Goal: Information Seeking & Learning: Learn about a topic

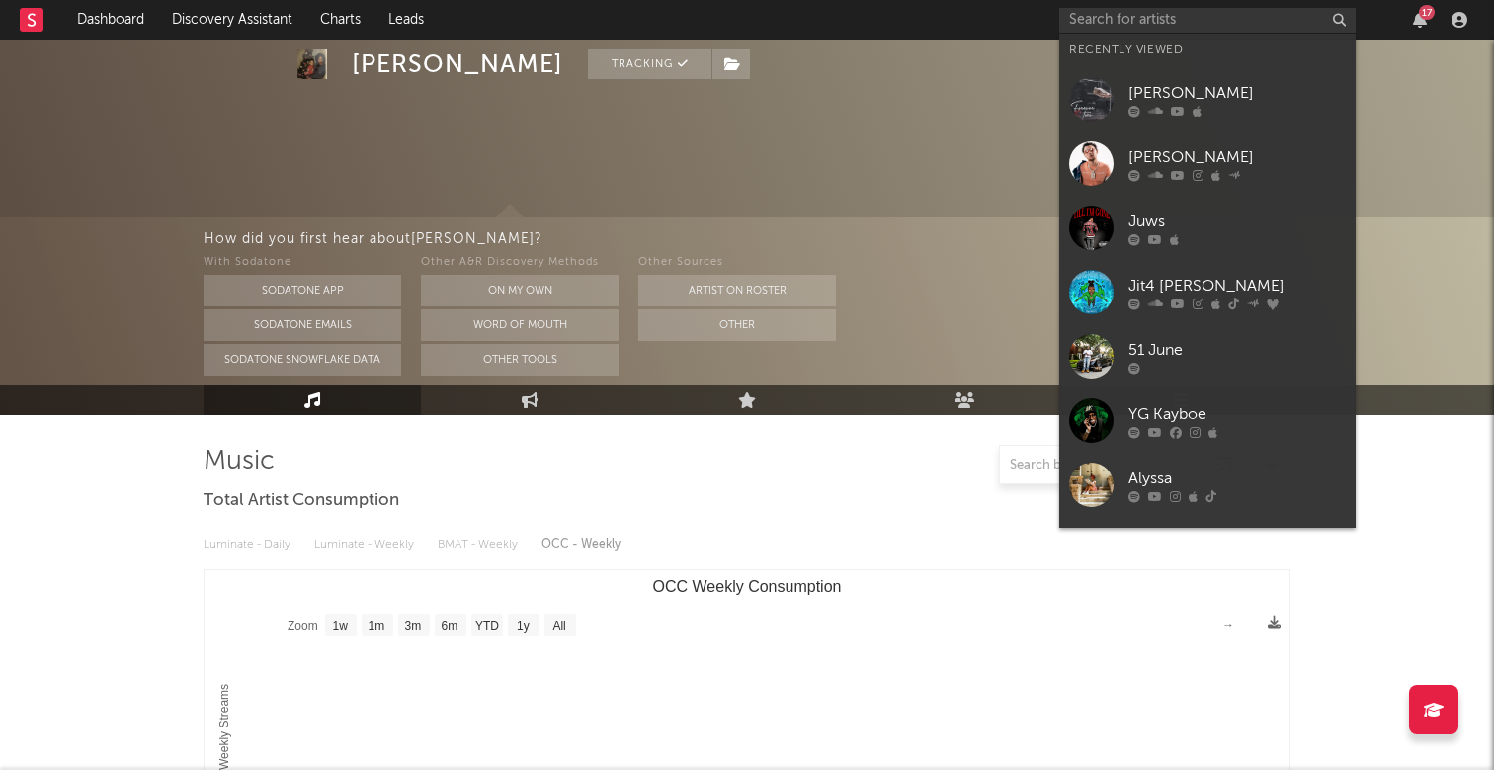
select select "1w"
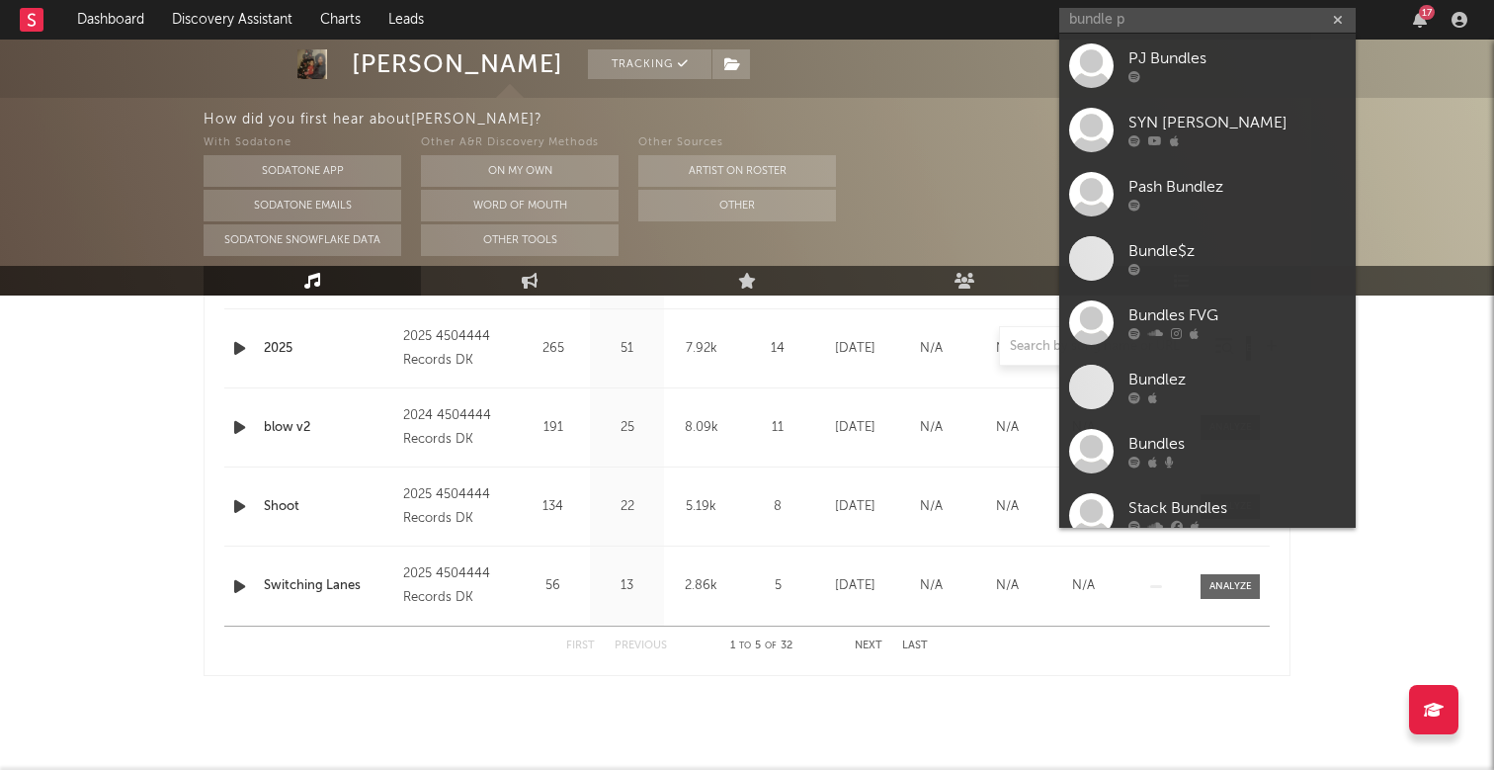
type input "bundle"
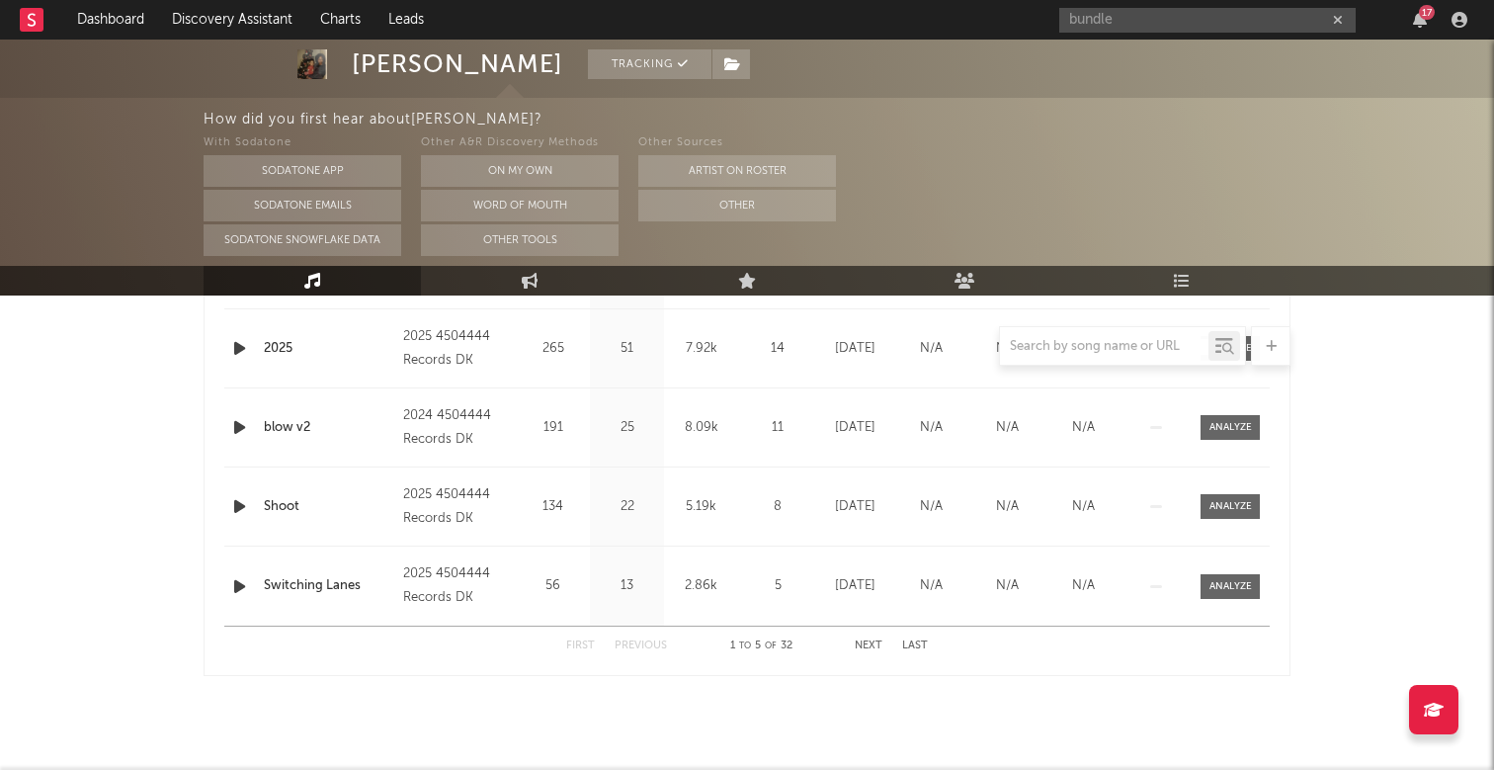
click at [1338, 21] on icon "button" at bounding box center [1338, 20] width 10 height 13
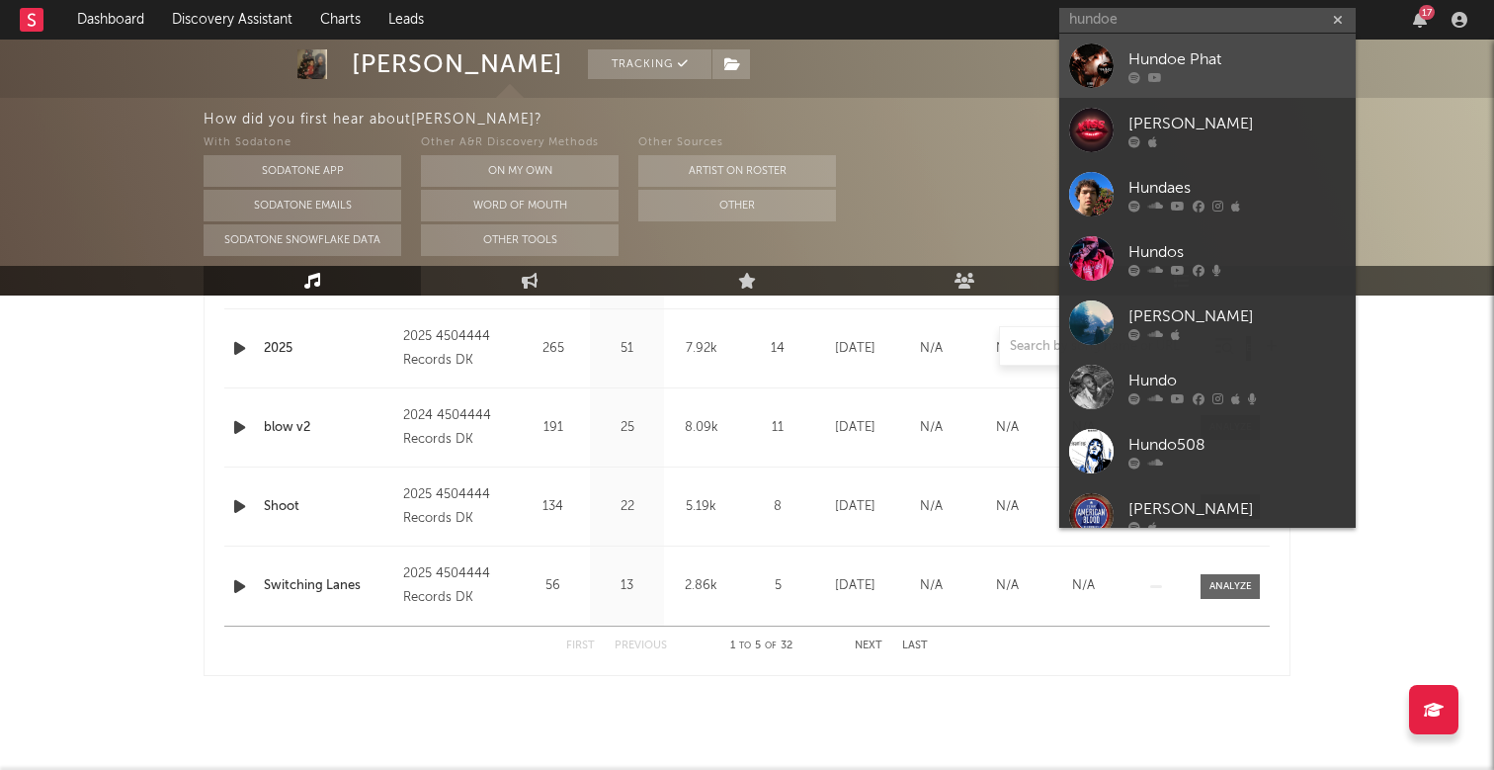
type input "hundoe"
click at [1197, 84] on link "Hundoe Phat" at bounding box center [1207, 66] width 296 height 64
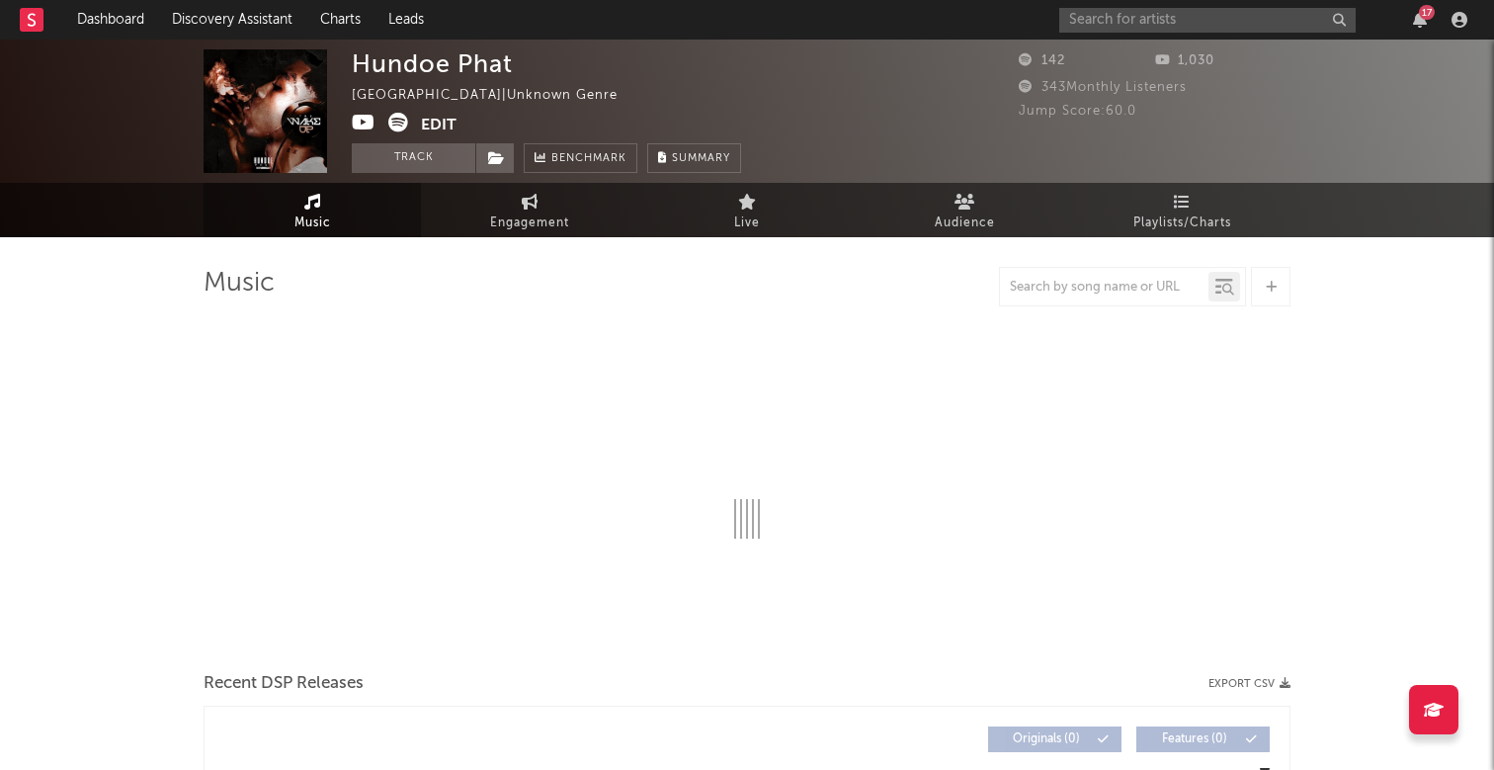
select select "1w"
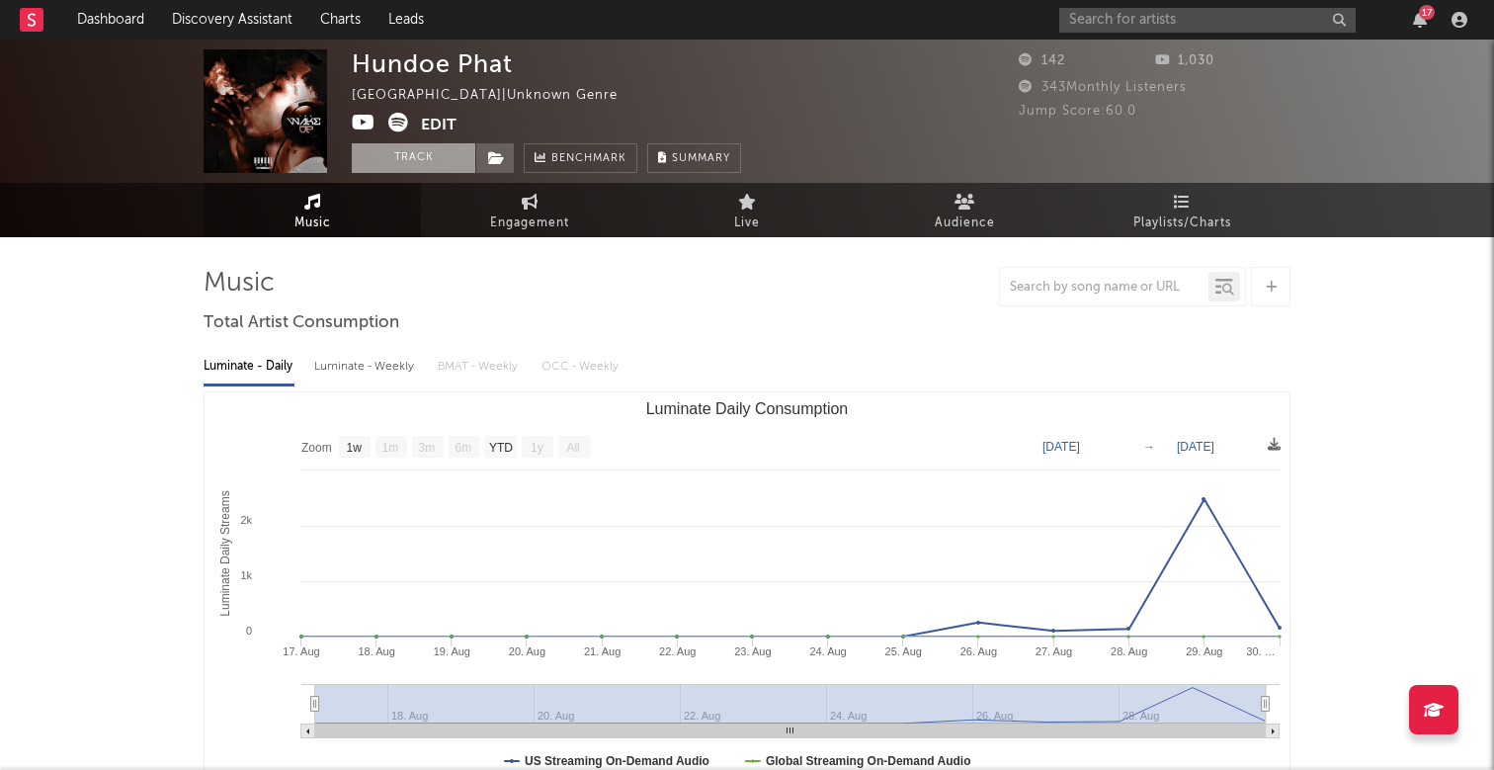
click at [417, 159] on button "Track" at bounding box center [413, 158] width 123 height 30
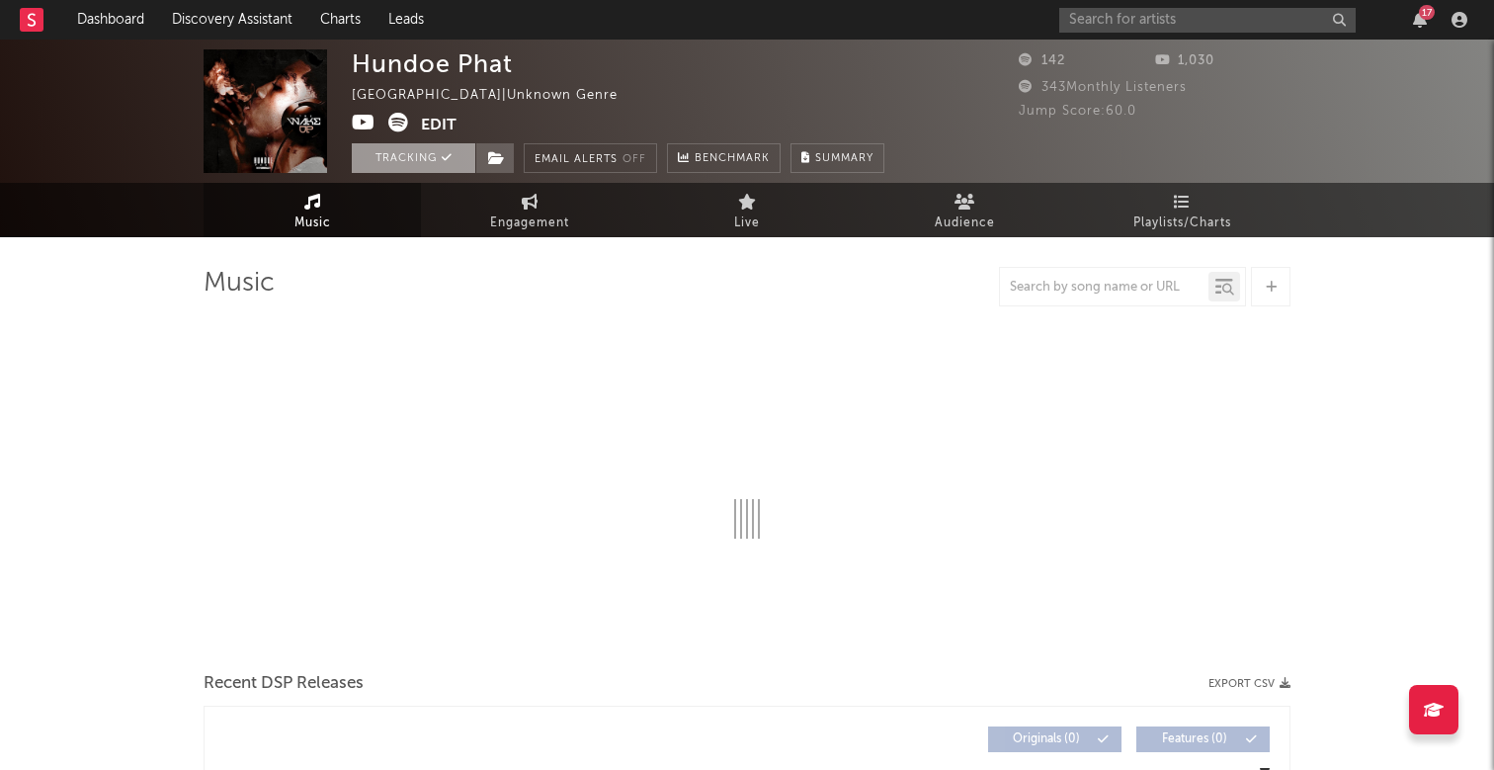
select select "1w"
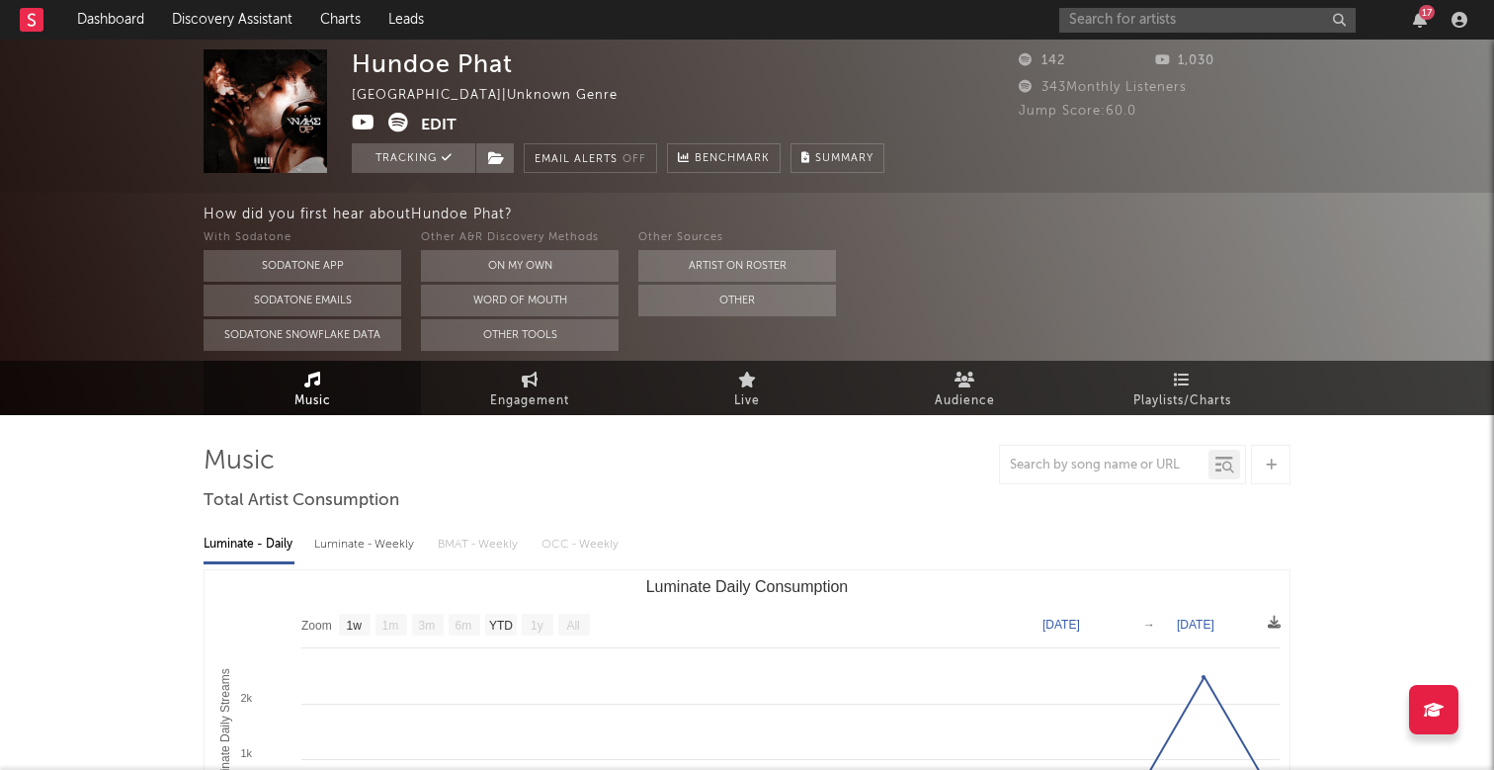
click at [1421, 32] on div "17" at bounding box center [1266, 20] width 415 height 40
click at [1422, 11] on div "17" at bounding box center [1427, 12] width 16 height 15
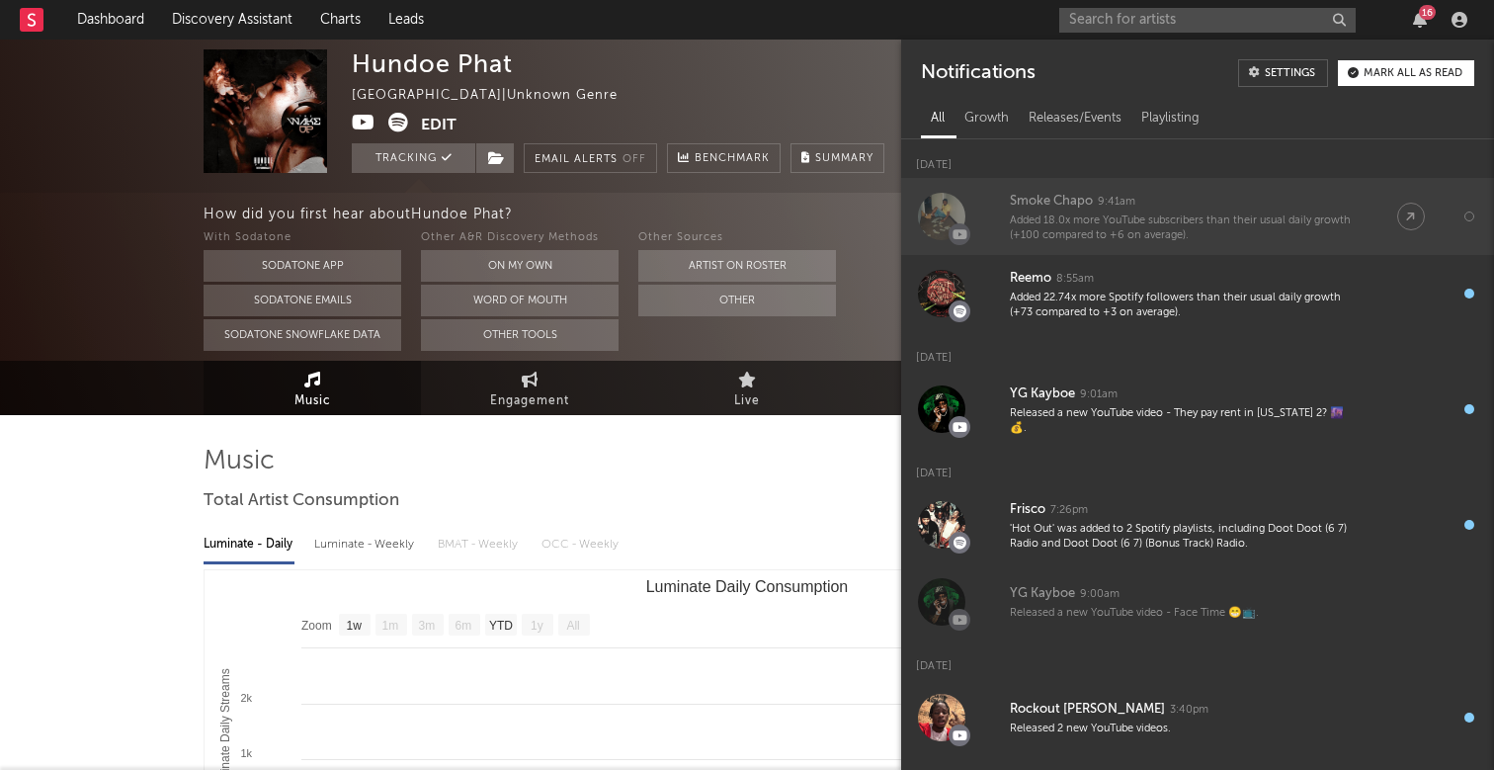
click at [1198, 204] on div "Smoke Chapo 9:41am" at bounding box center [1184, 202] width 348 height 24
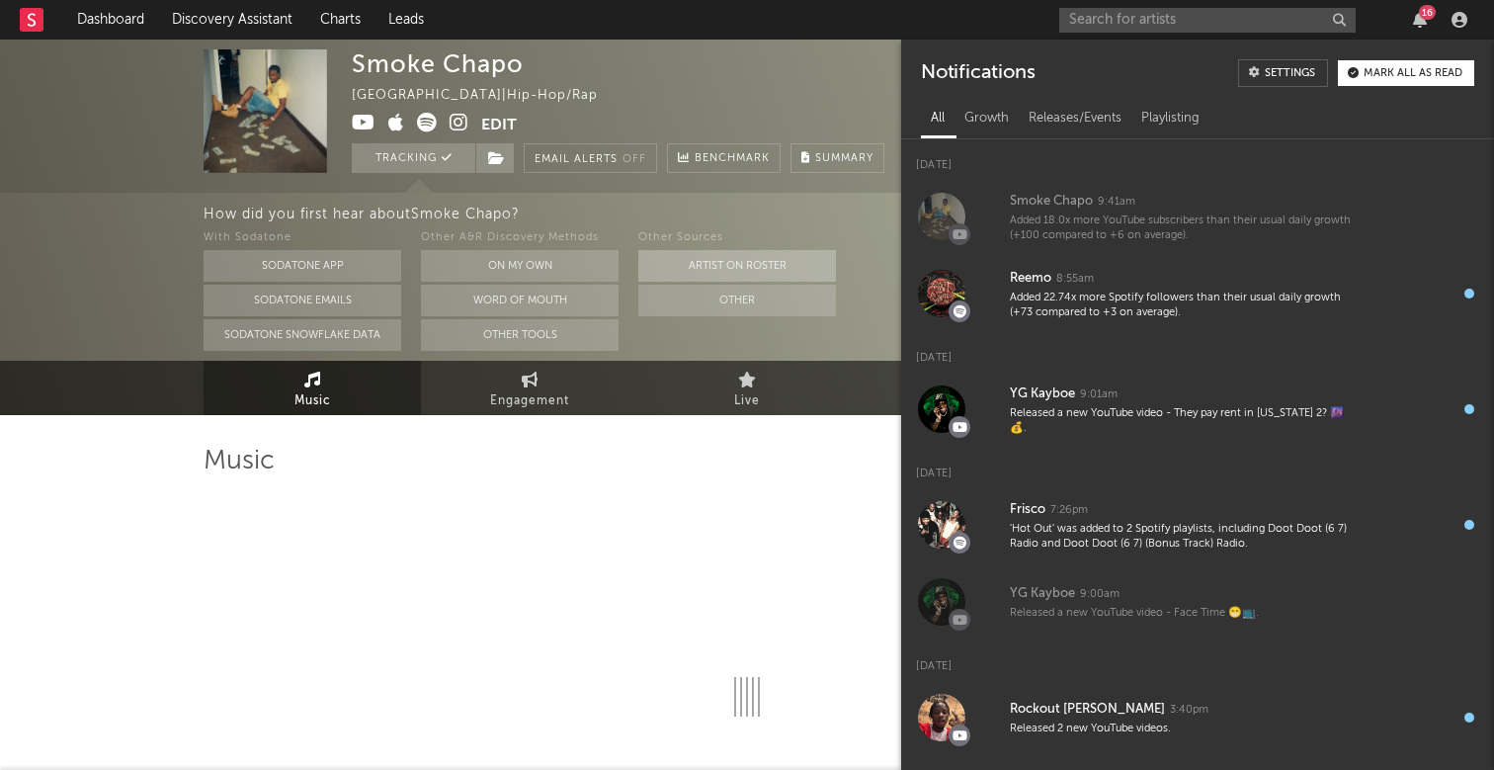
select select "6m"
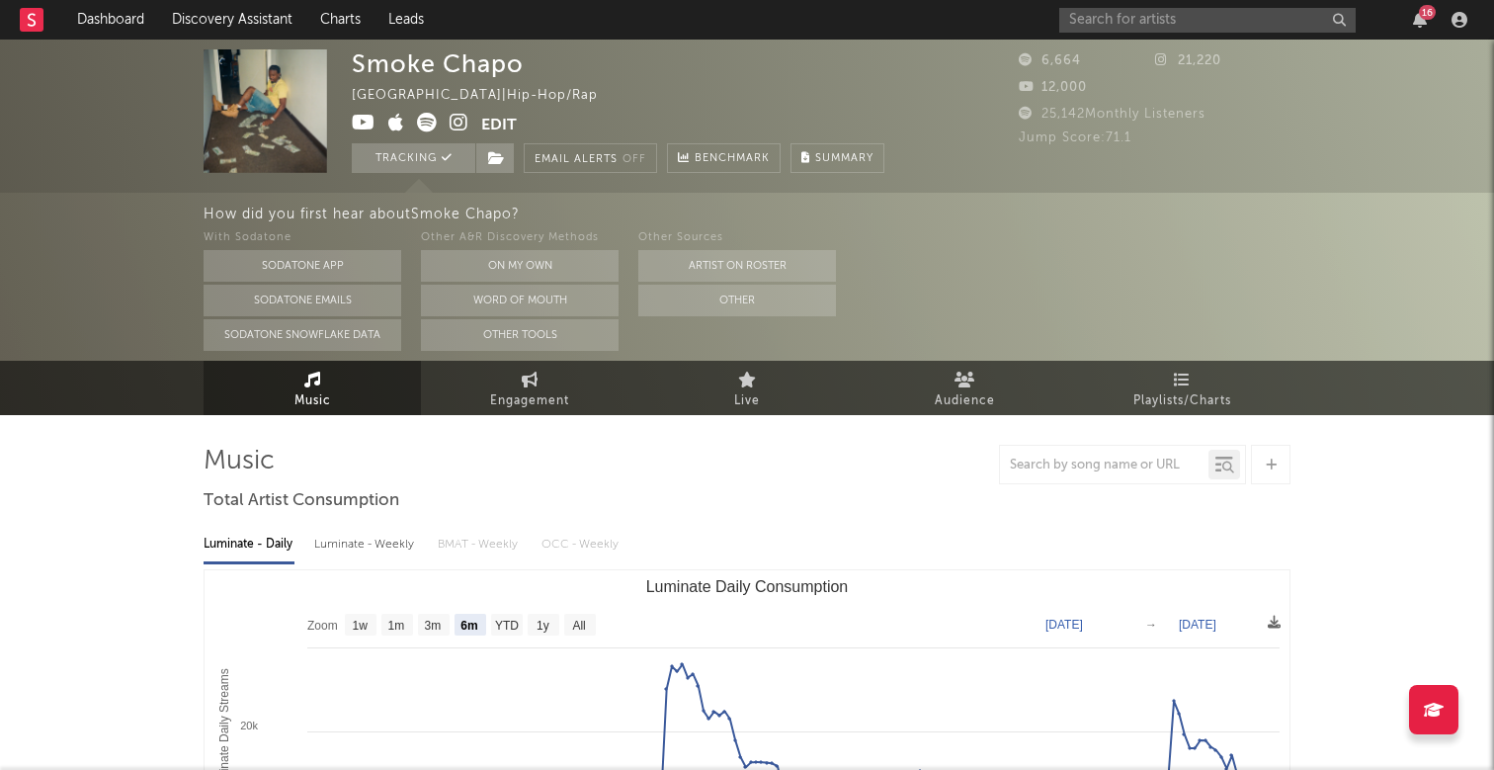
click at [751, 119] on div "Smoke Chapo [GEOGRAPHIC_DATA] | Hip-Hop/Rap Edit Tracking Email Alerts Off Benc…" at bounding box center [618, 110] width 533 height 123
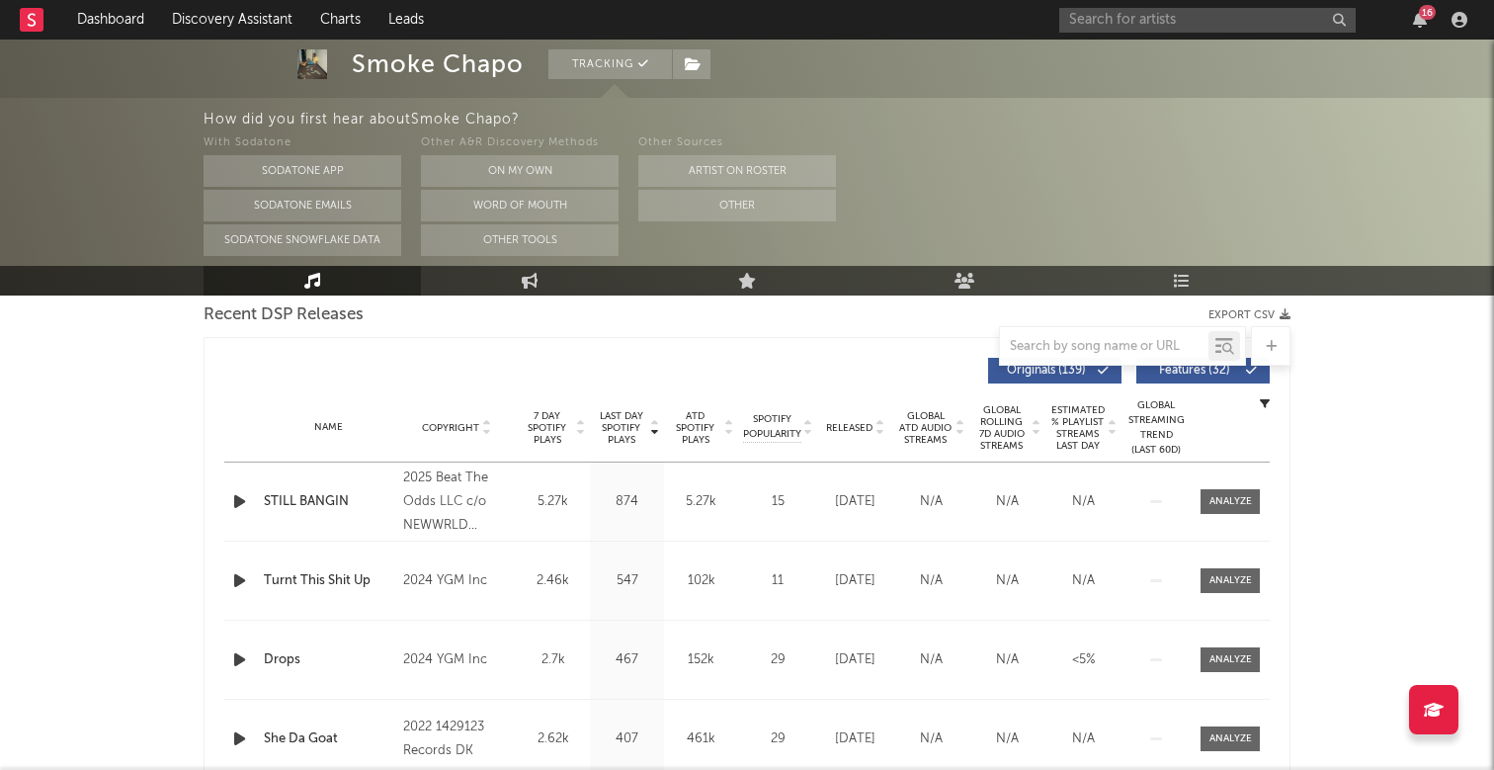
scroll to position [775, 0]
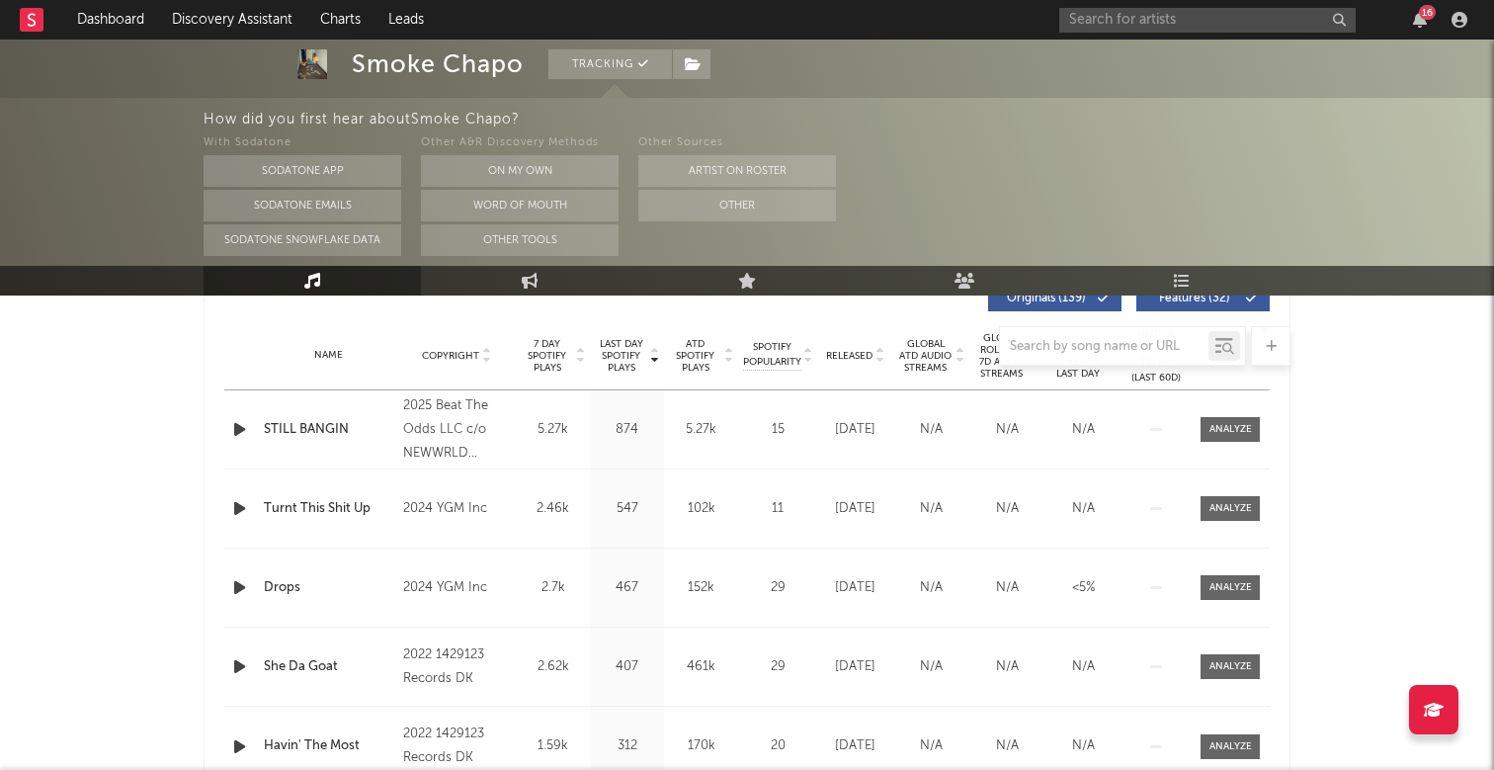
click at [1431, 19] on div "16" at bounding box center [1427, 12] width 17 height 15
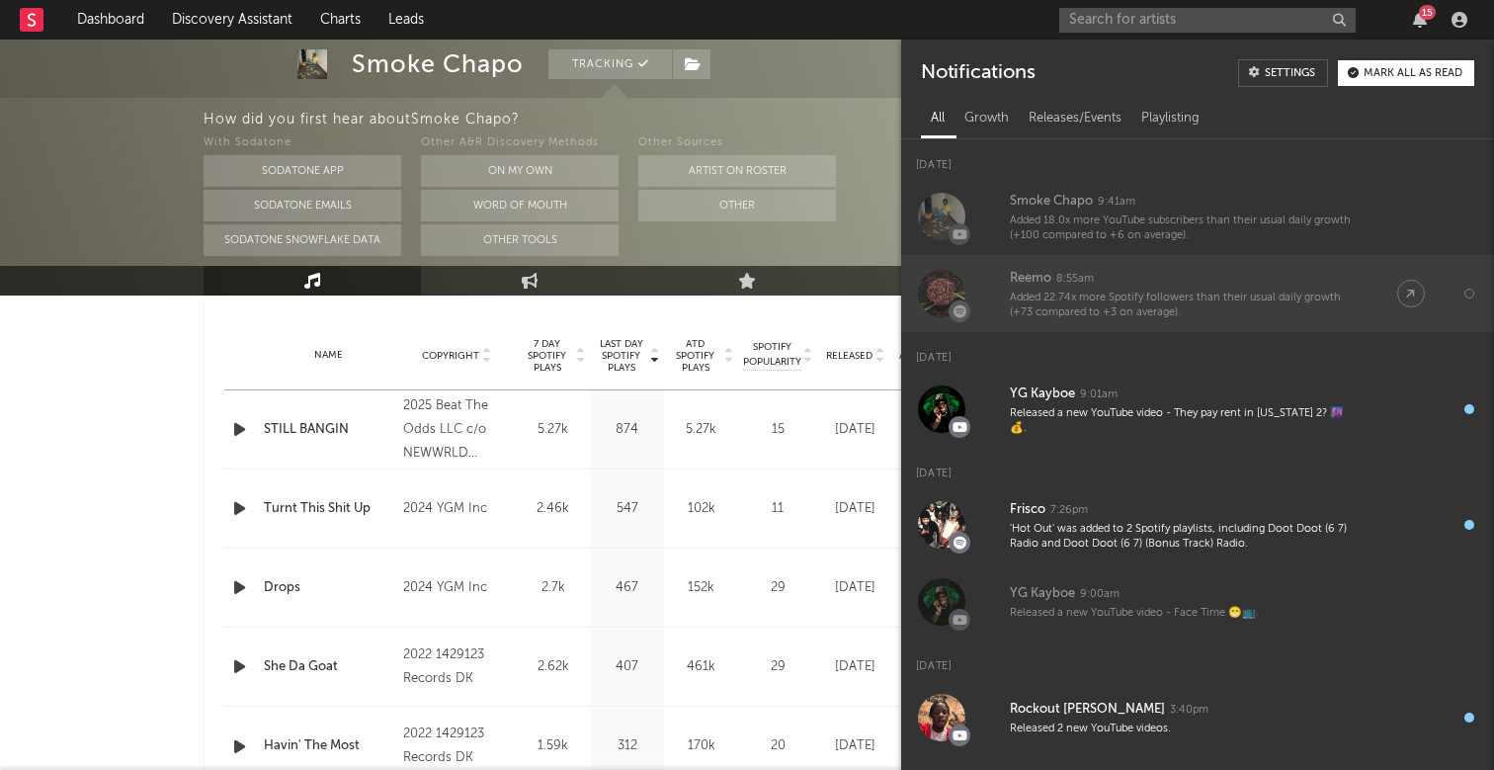
click at [1179, 320] on link "Reemo 8:55am Added 22.74x more Spotify followers than their usual daily growth …" at bounding box center [1197, 293] width 593 height 77
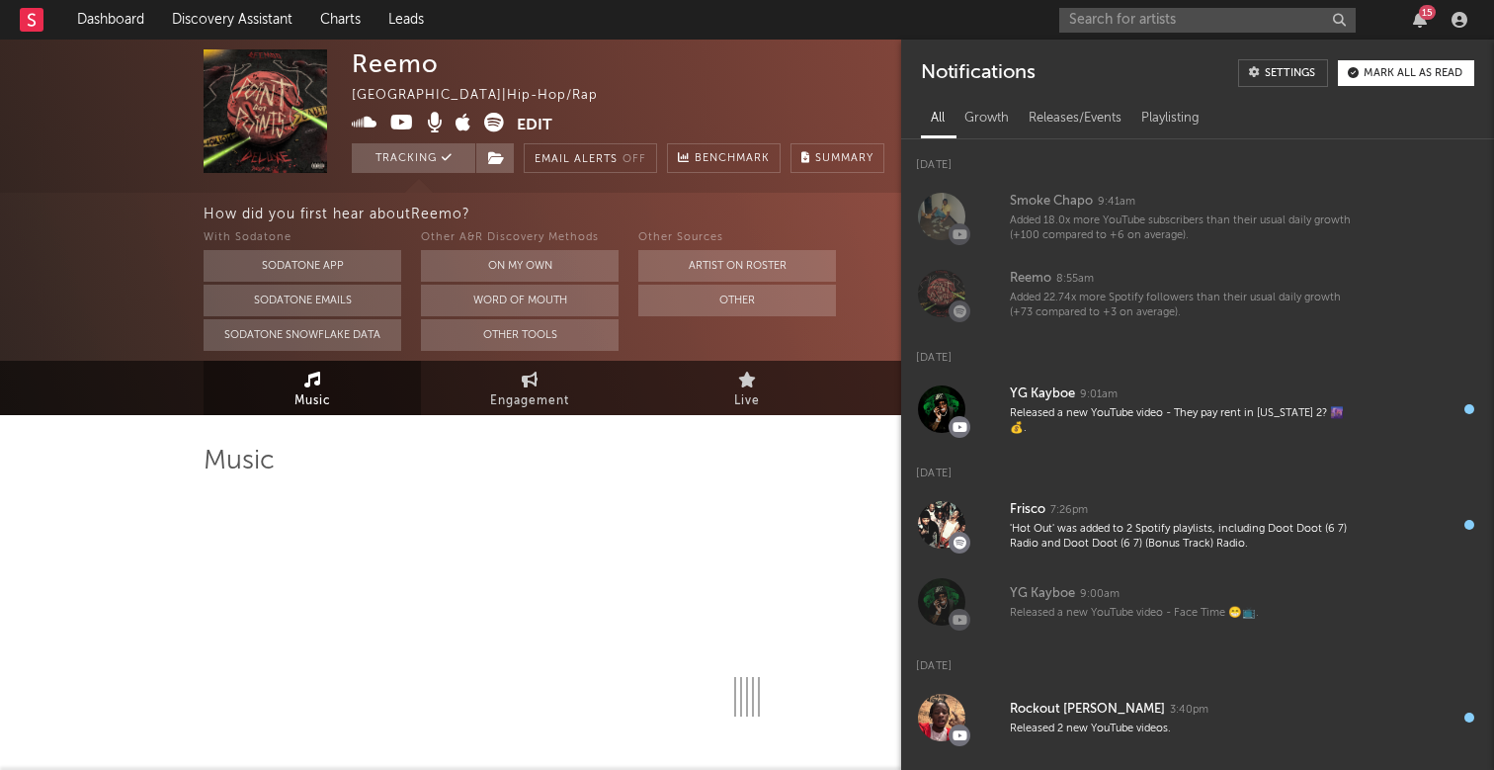
select select "6m"
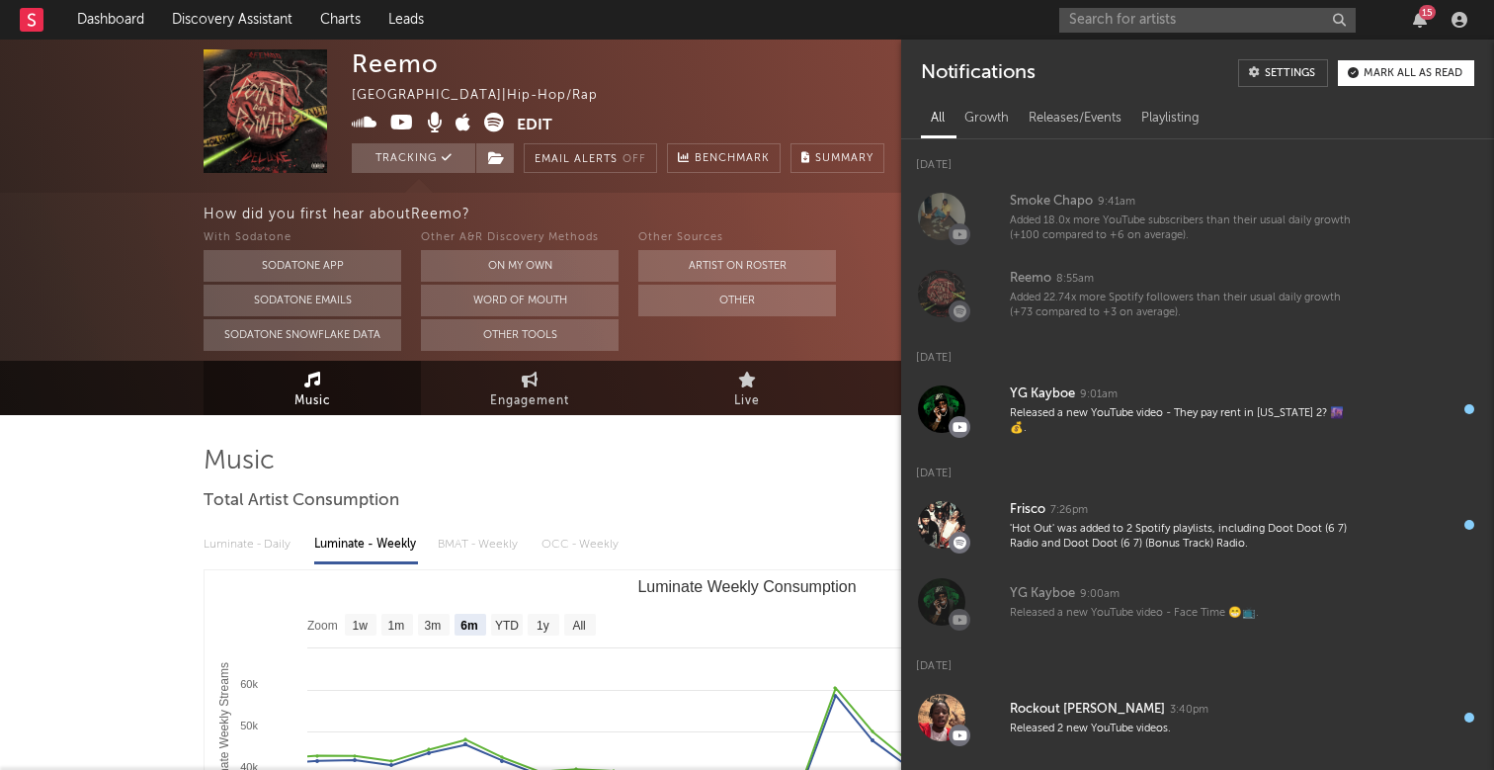
click at [831, 225] on div "How did you first hear about [PERSON_NAME] ?" at bounding box center [849, 215] width 1290 height 24
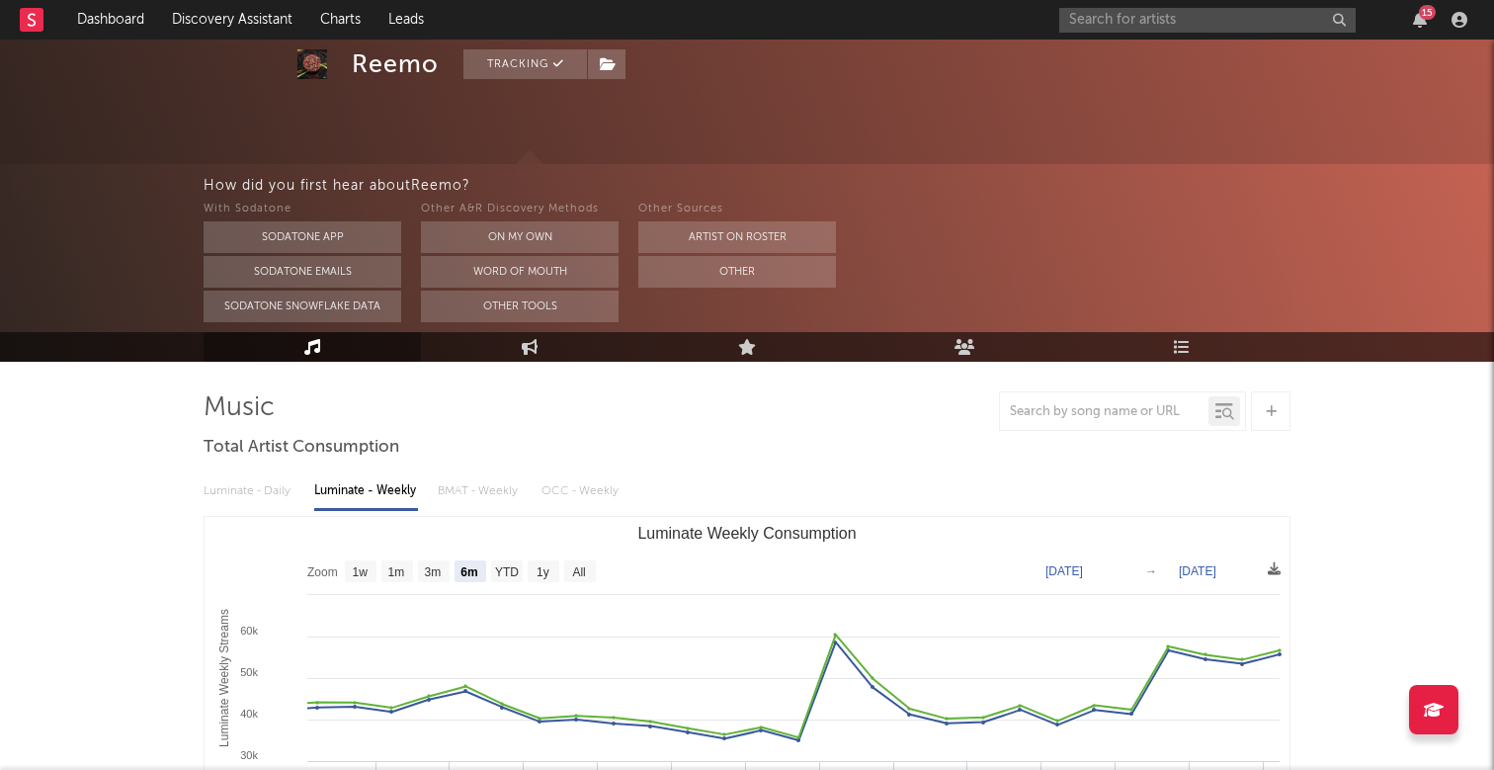
scroll to position [71, 0]
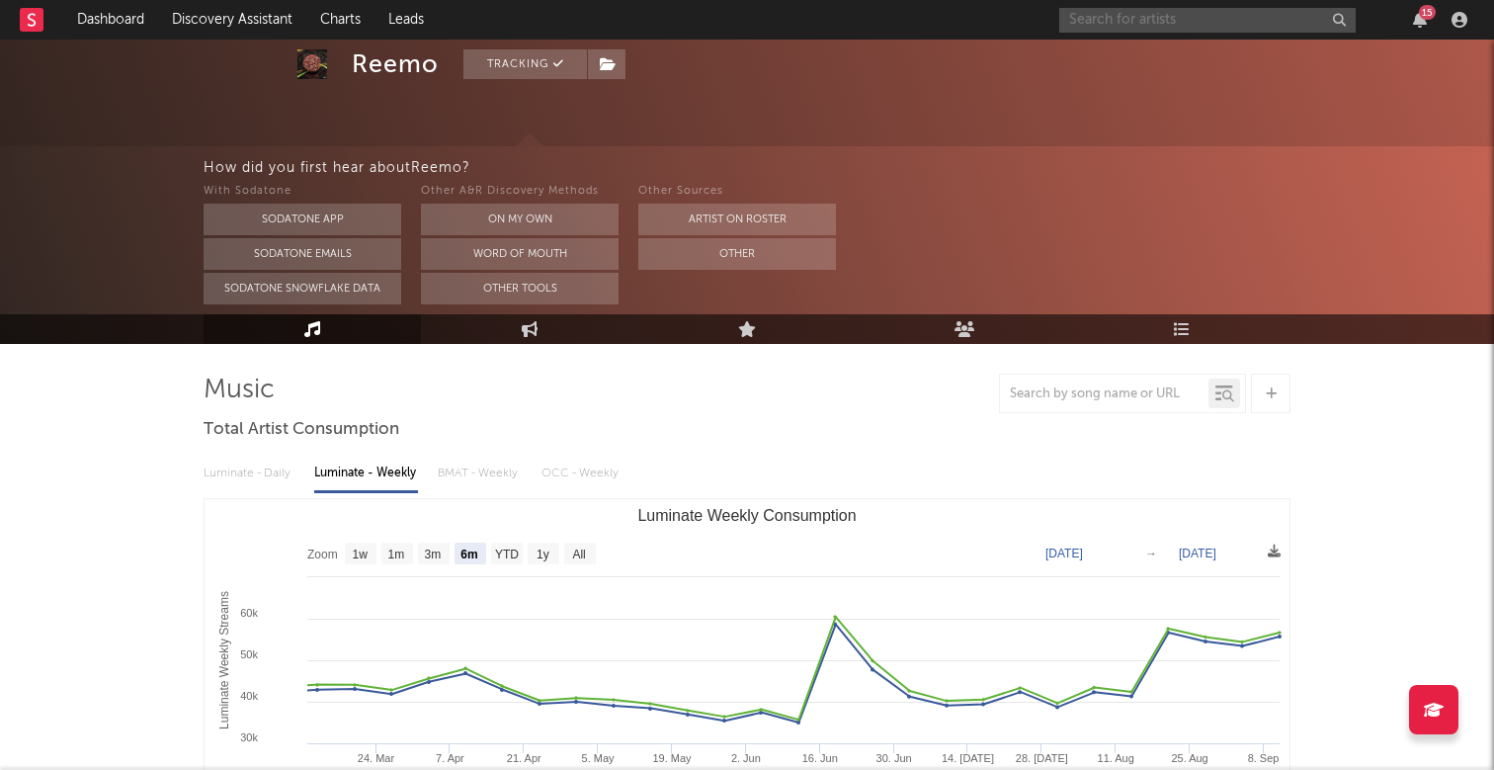
click at [1176, 30] on input "text" at bounding box center [1207, 20] width 296 height 25
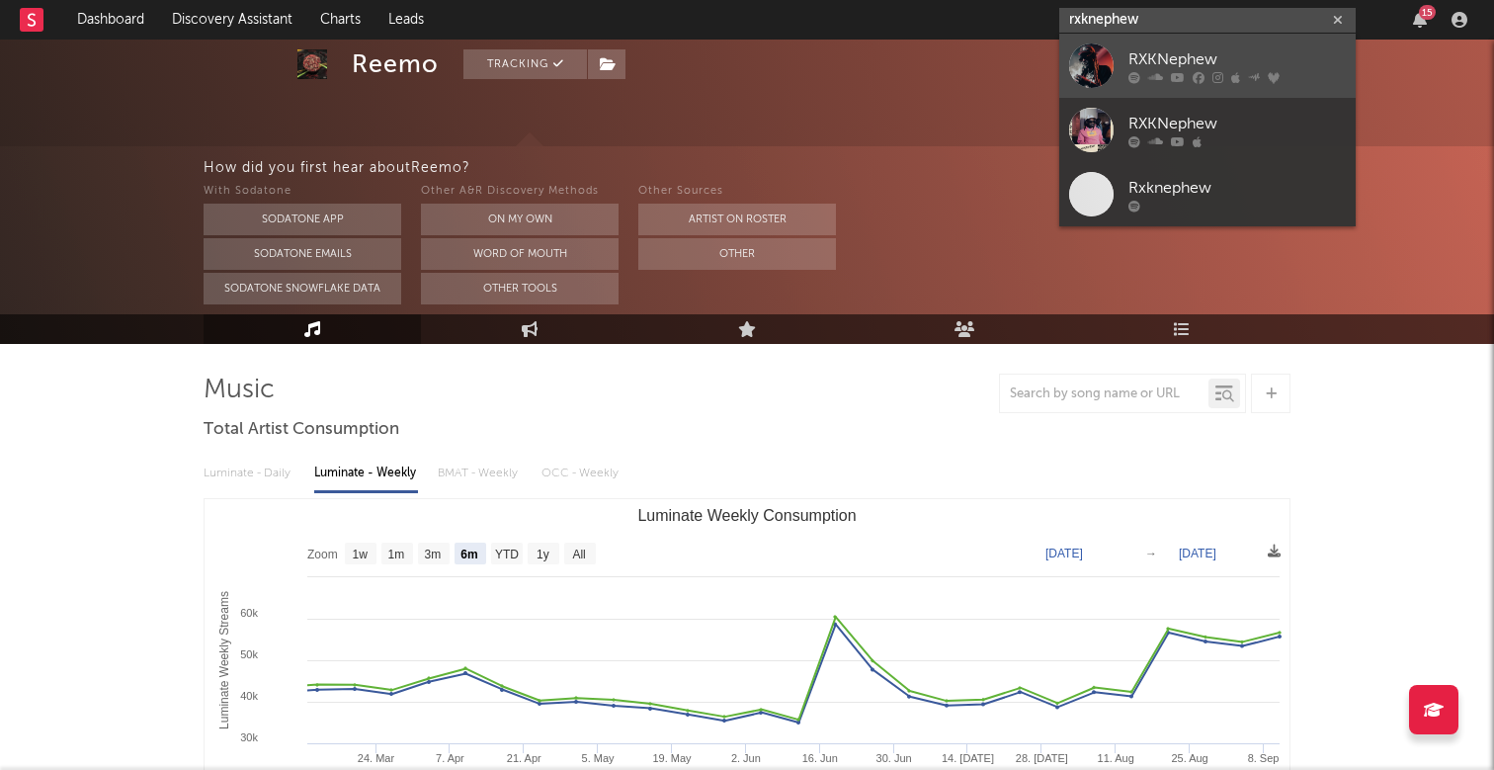
type input "rxknephew"
click at [1191, 43] on link "RXKNephew" at bounding box center [1207, 66] width 296 height 64
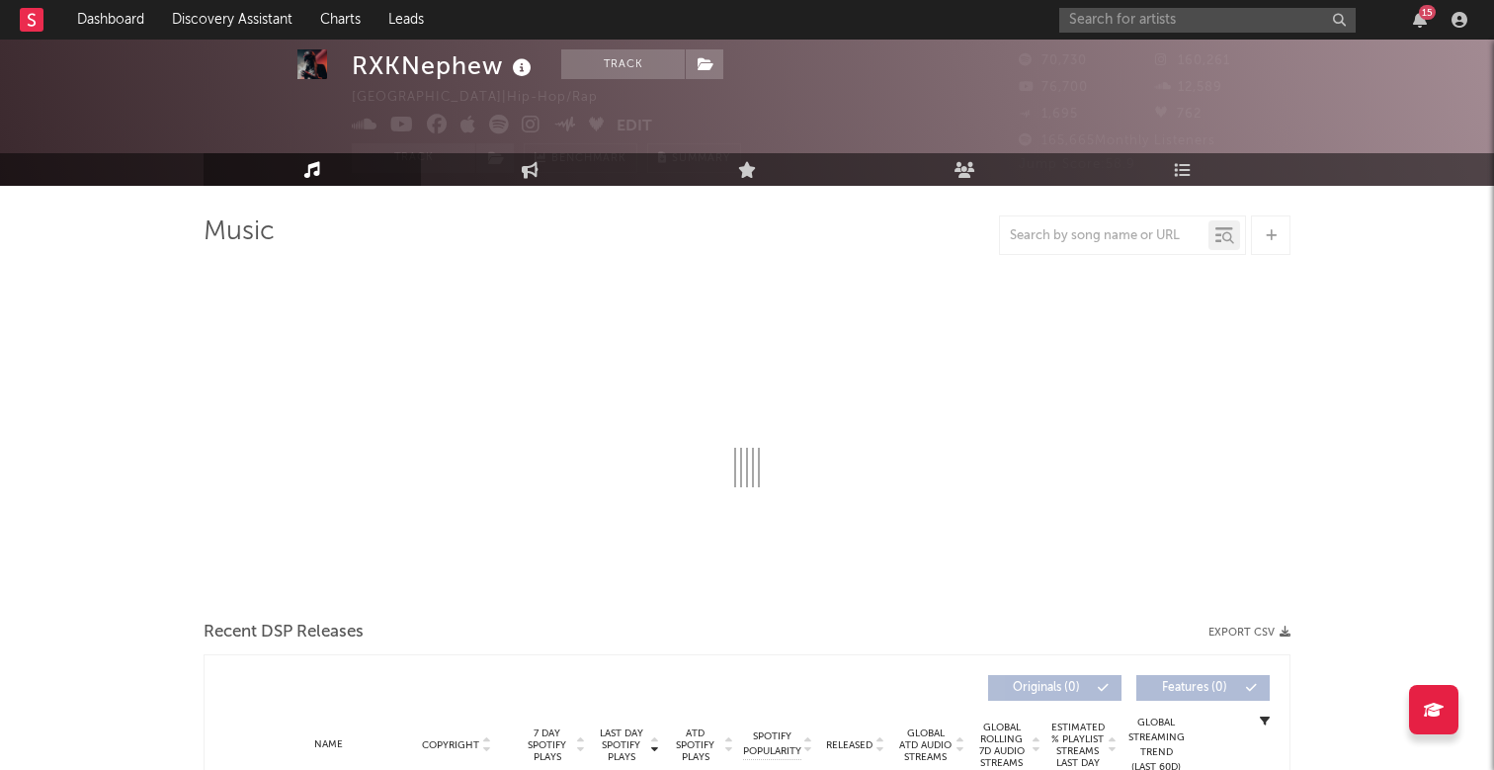
select select "6m"
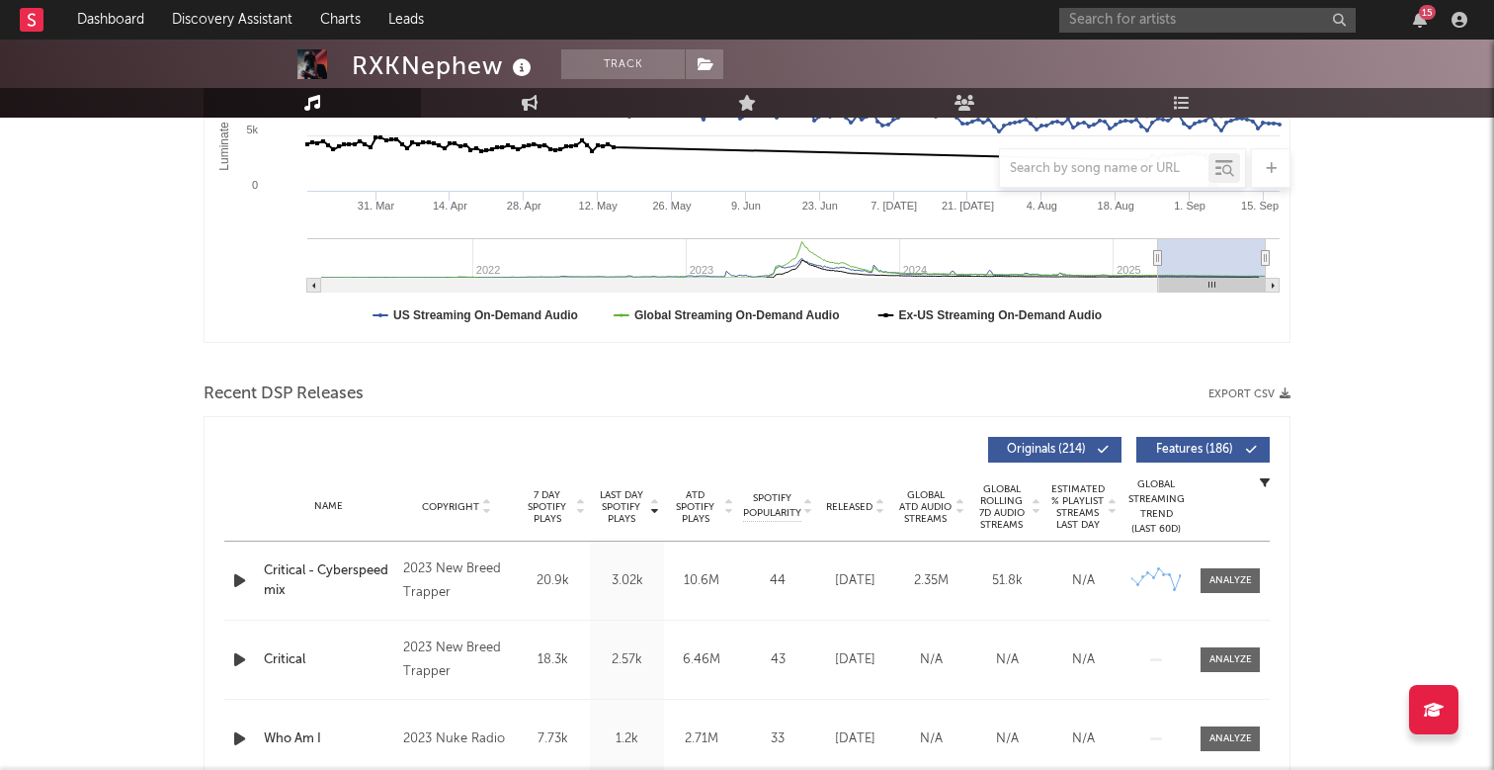
scroll to position [278, 0]
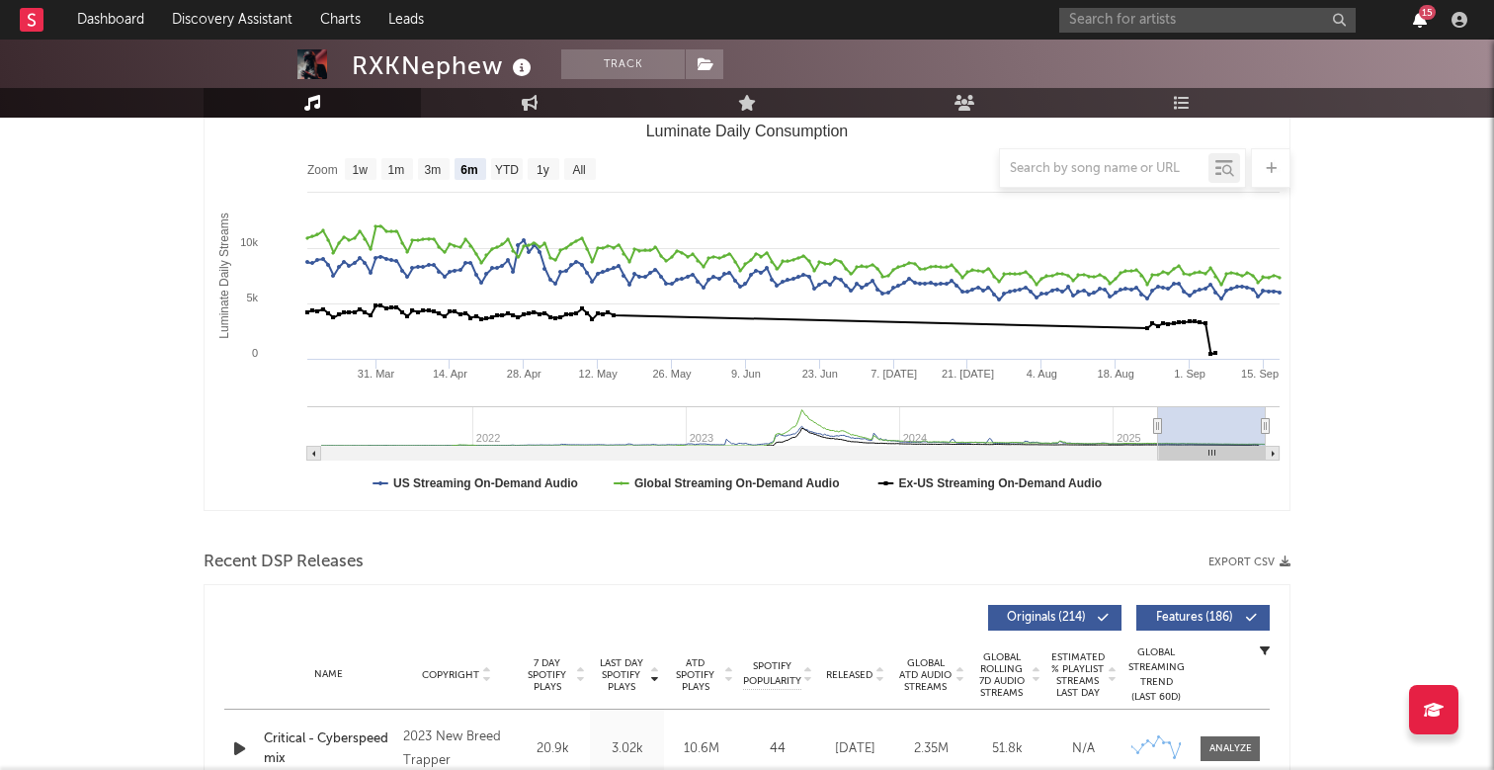
click at [1416, 22] on icon "button" at bounding box center [1420, 20] width 14 height 16
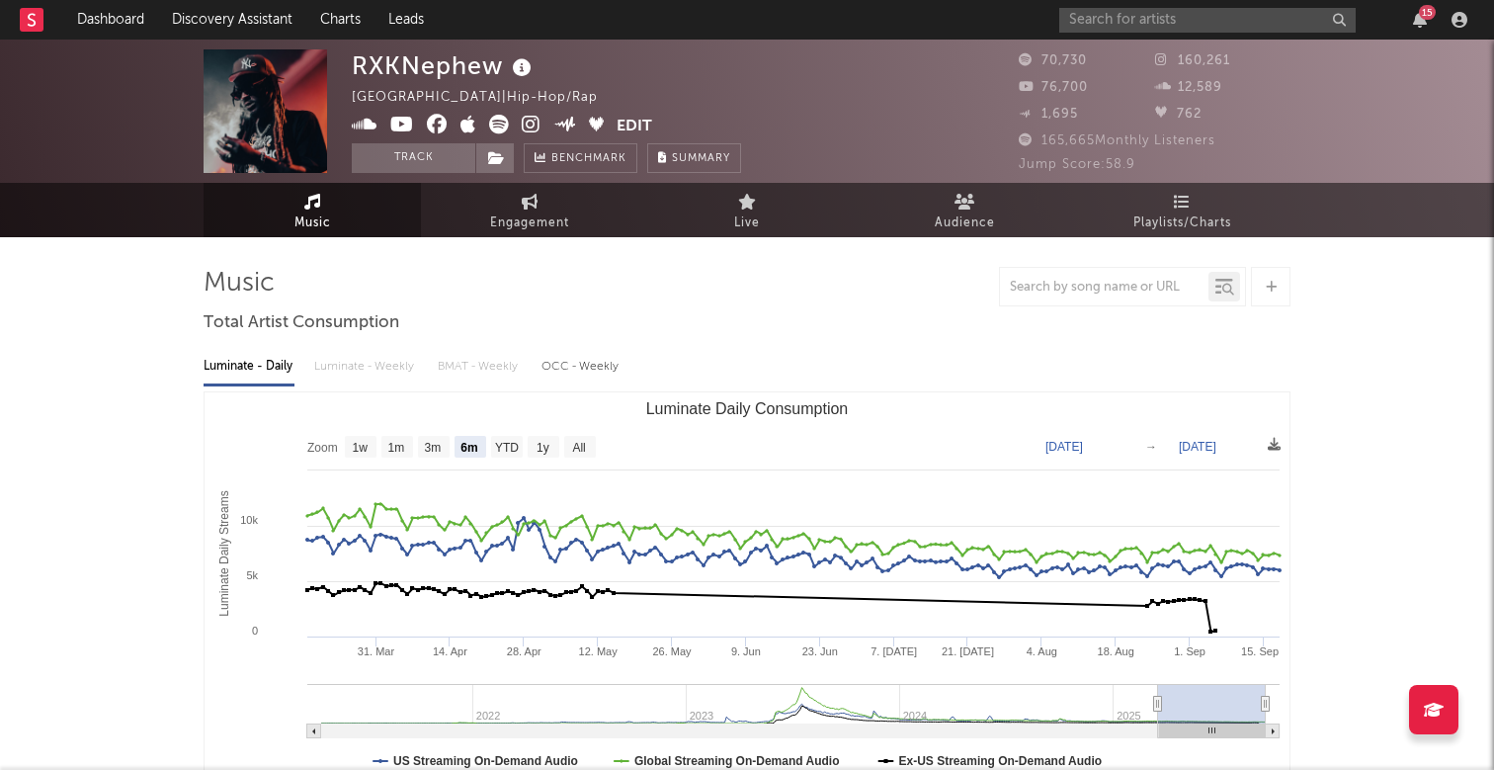
scroll to position [0, 0]
click at [1425, 25] on icon "button" at bounding box center [1420, 20] width 14 height 16
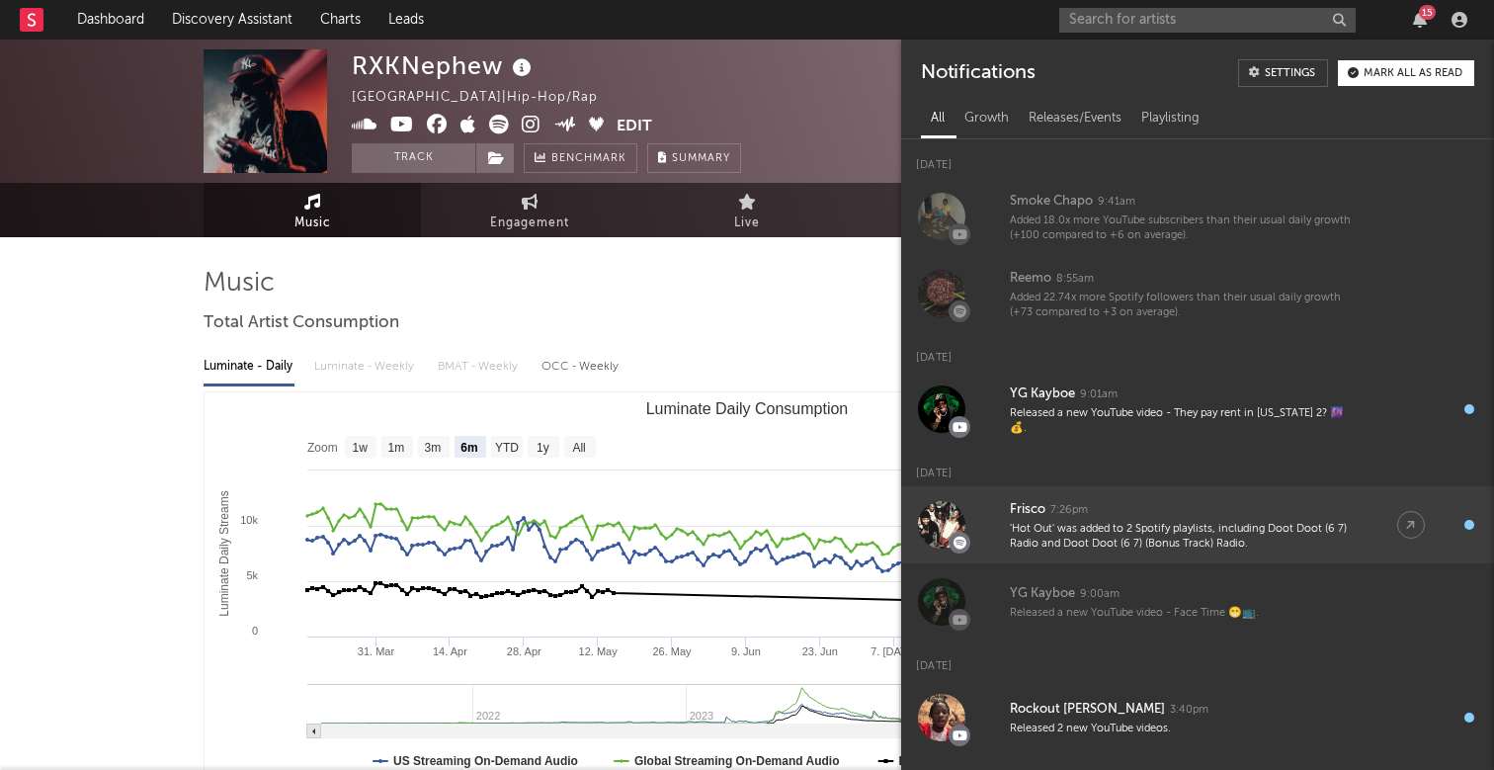
click at [1077, 520] on div "Frisco 7:26pm" at bounding box center [1184, 510] width 348 height 24
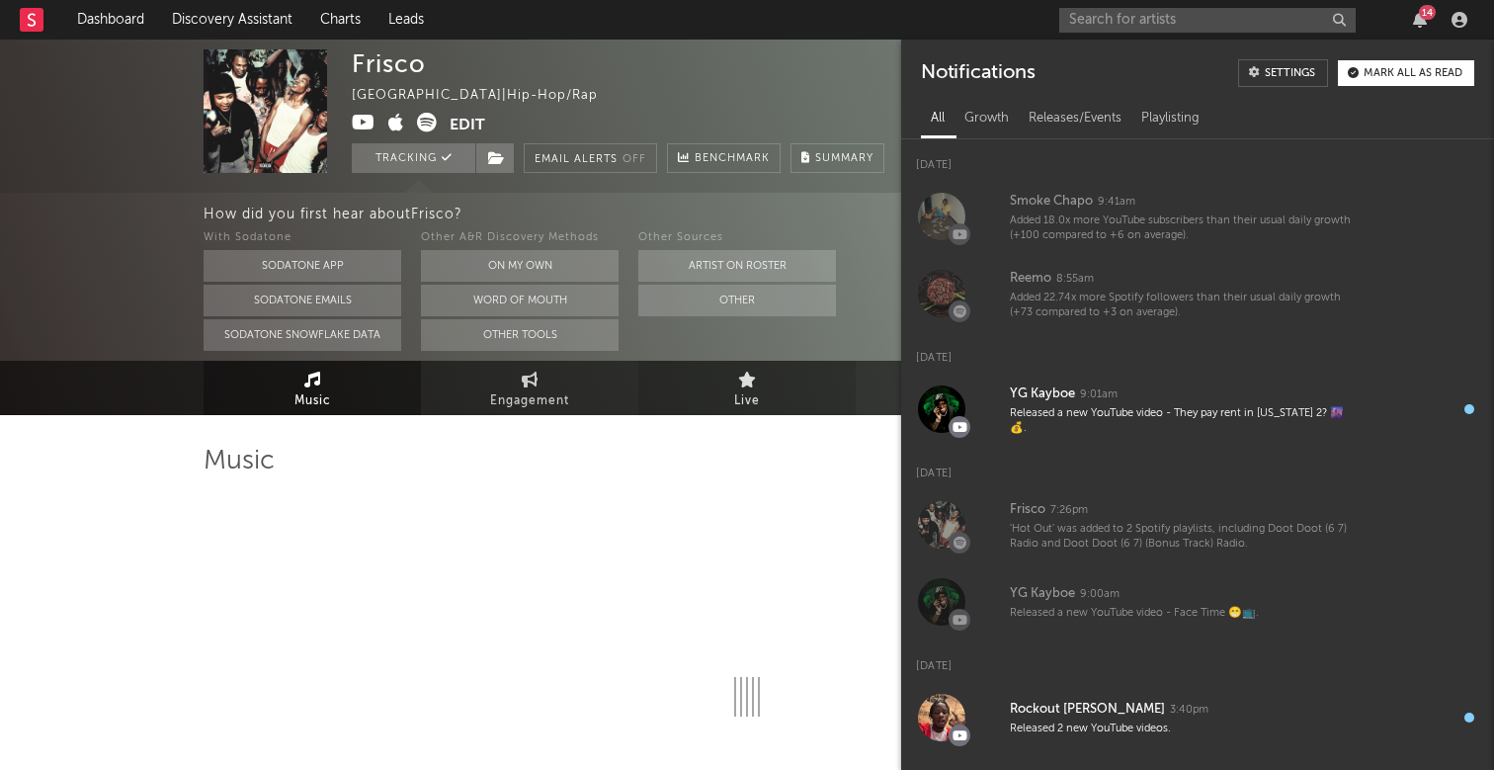
select select "6m"
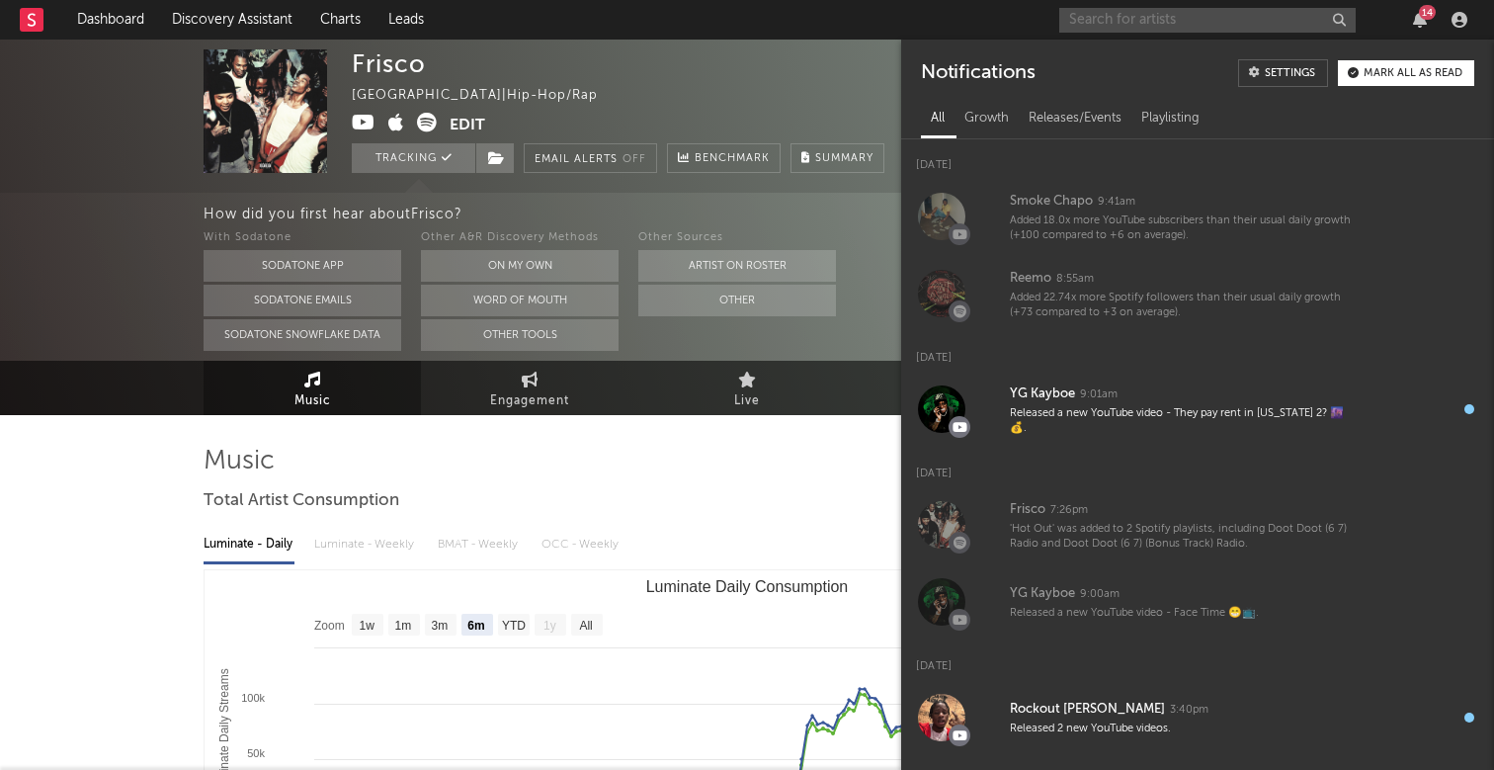
click at [1162, 22] on input "text" at bounding box center [1207, 20] width 296 height 25
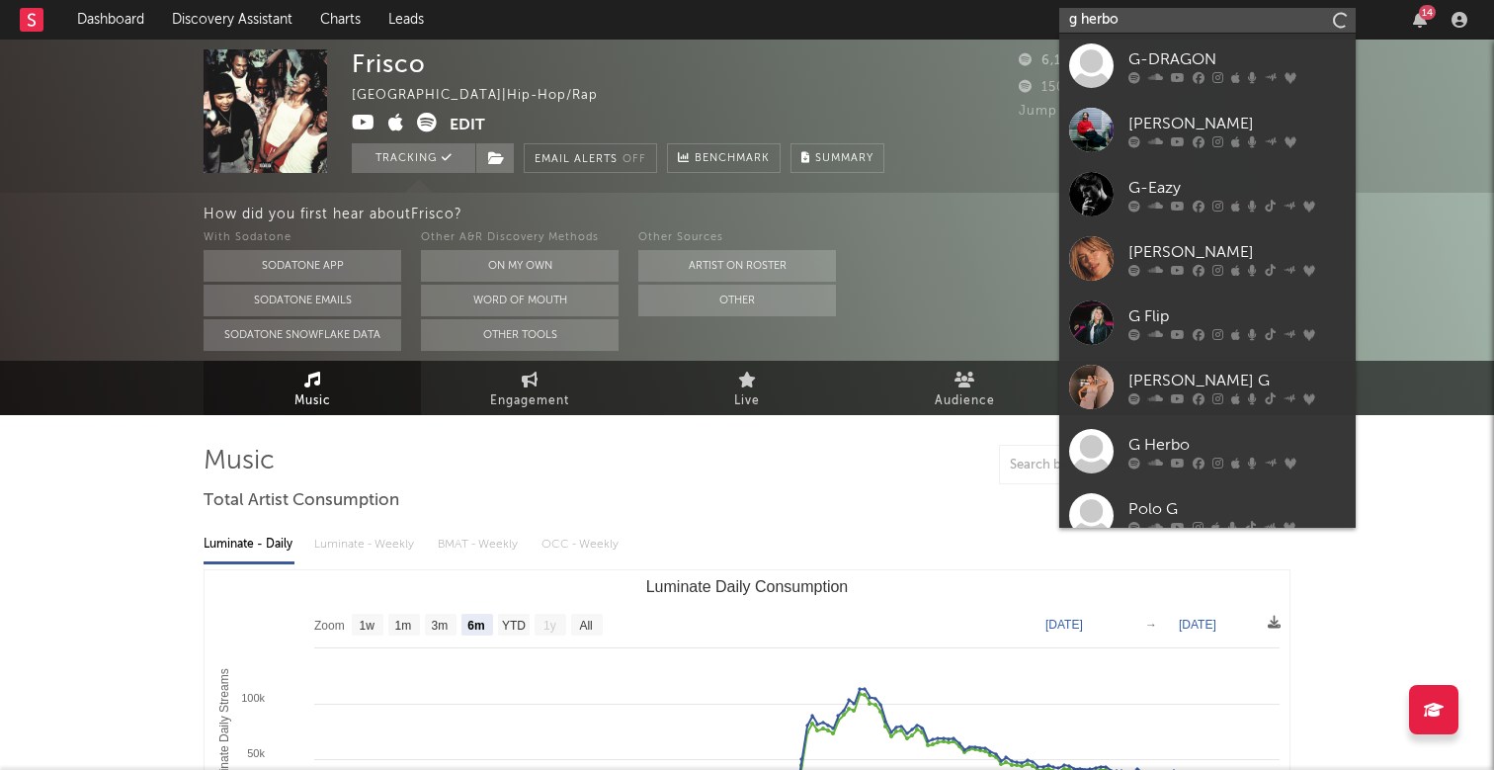
type input "g herbo"
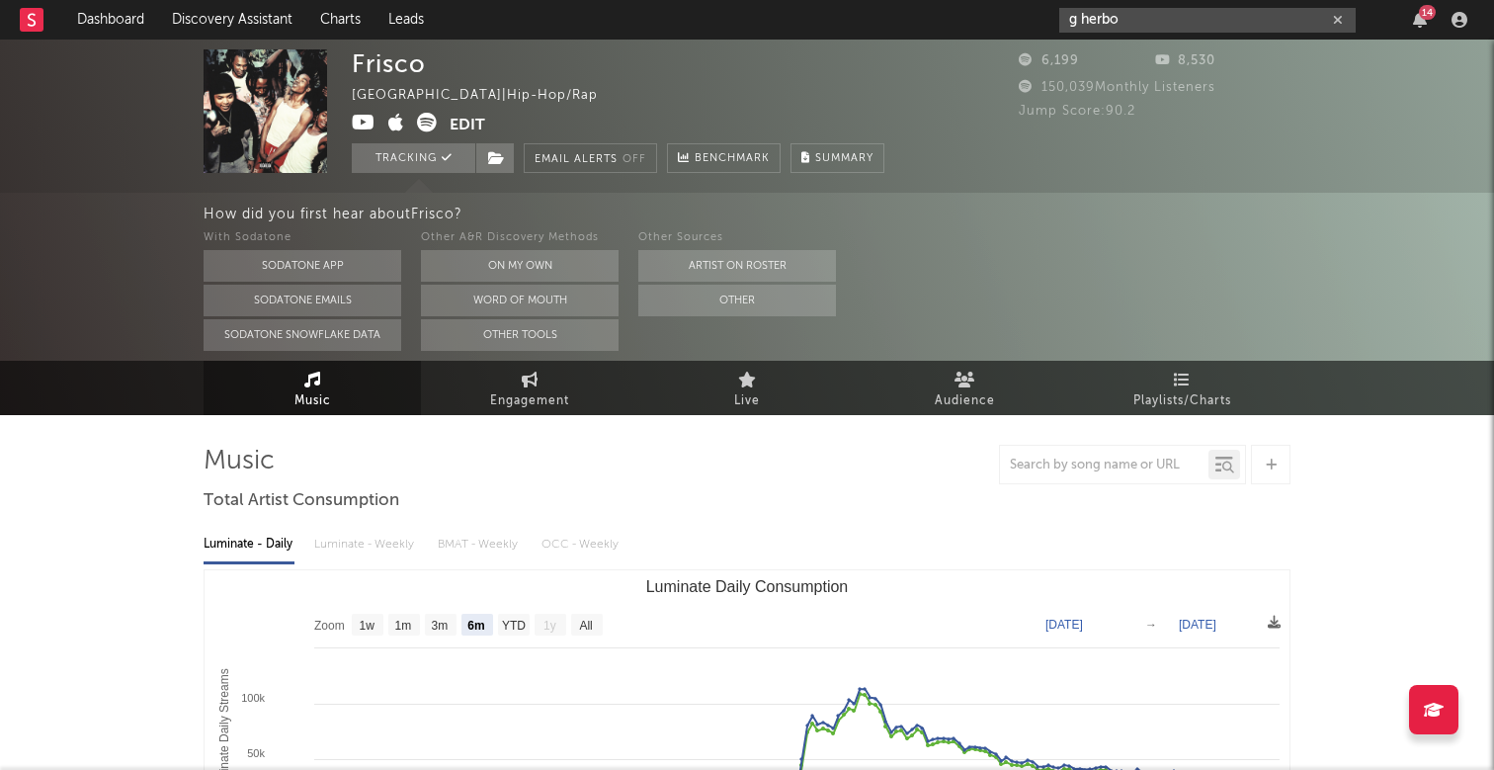
click at [1228, 23] on input "g herbo" at bounding box center [1207, 20] width 296 height 25
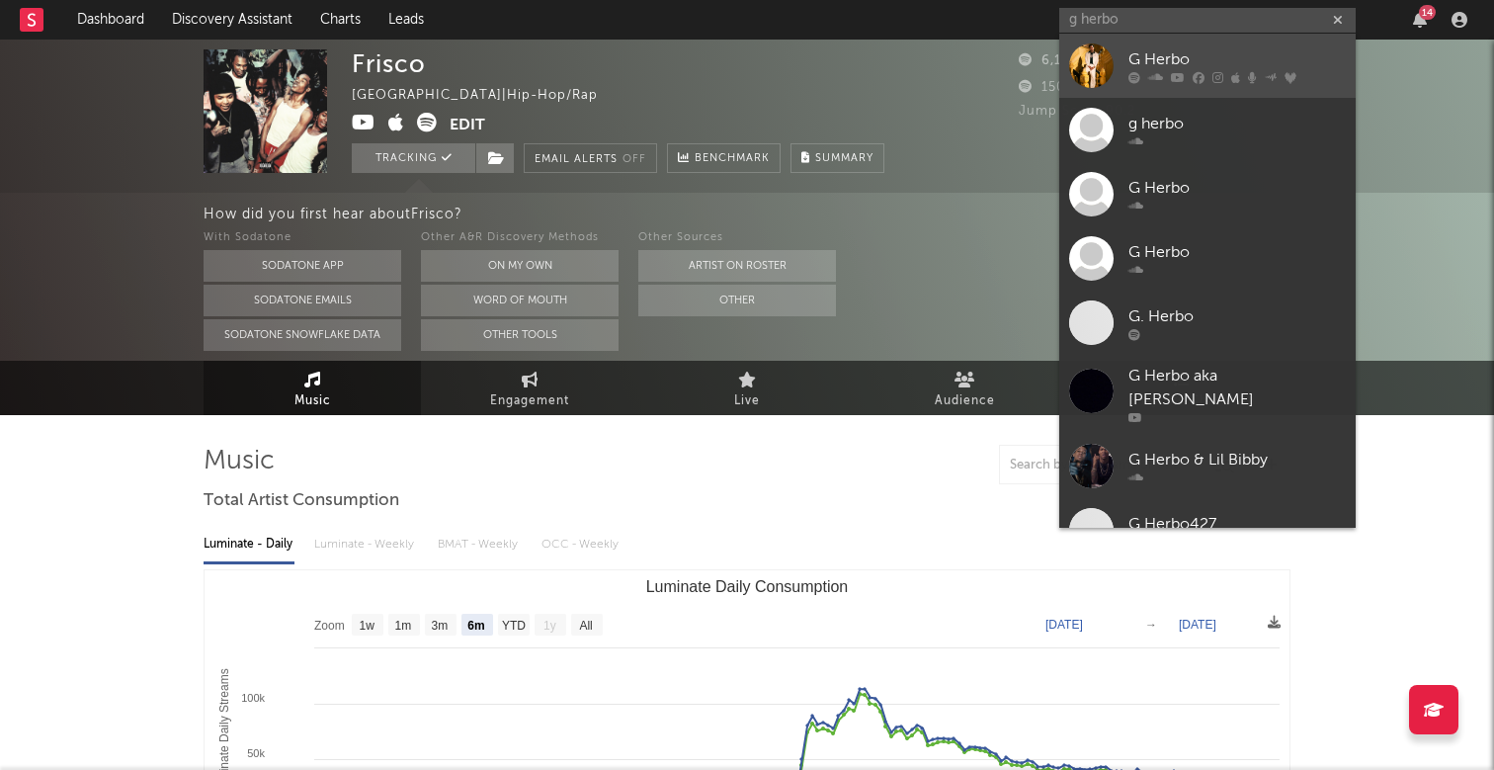
click at [1279, 47] on div "G Herbo" at bounding box center [1236, 59] width 217 height 24
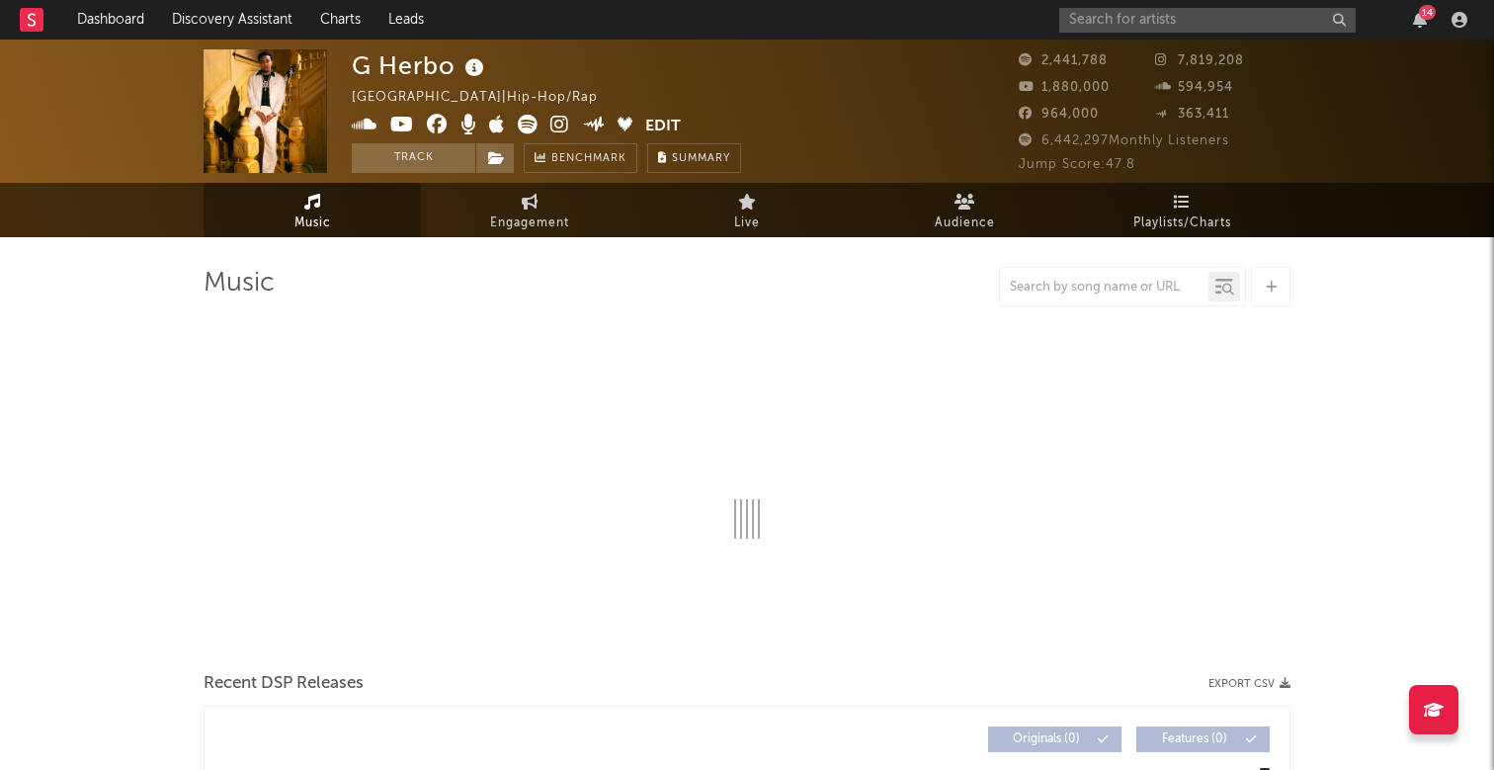
select select "6m"
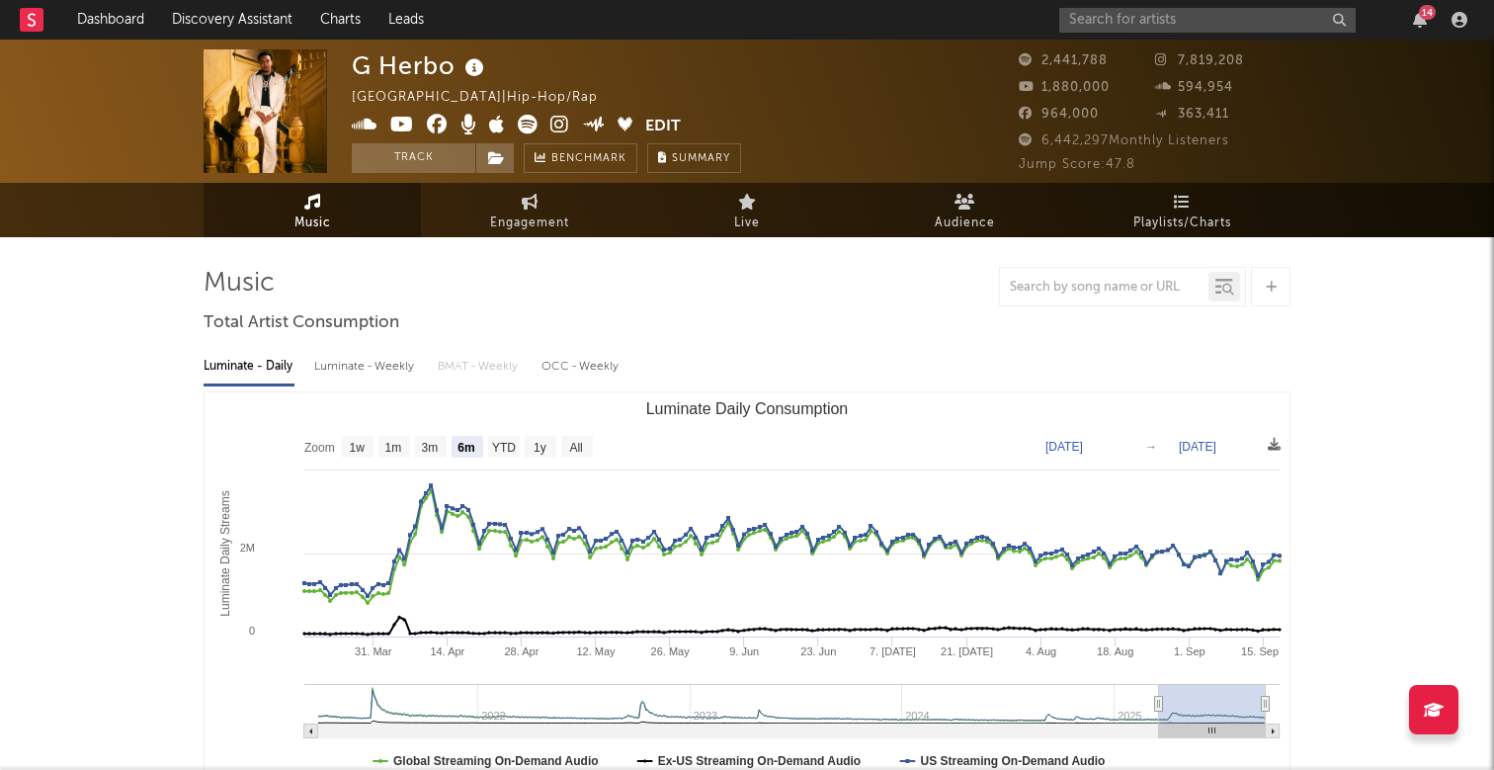
click at [1426, 12] on div "14" at bounding box center [1427, 12] width 17 height 15
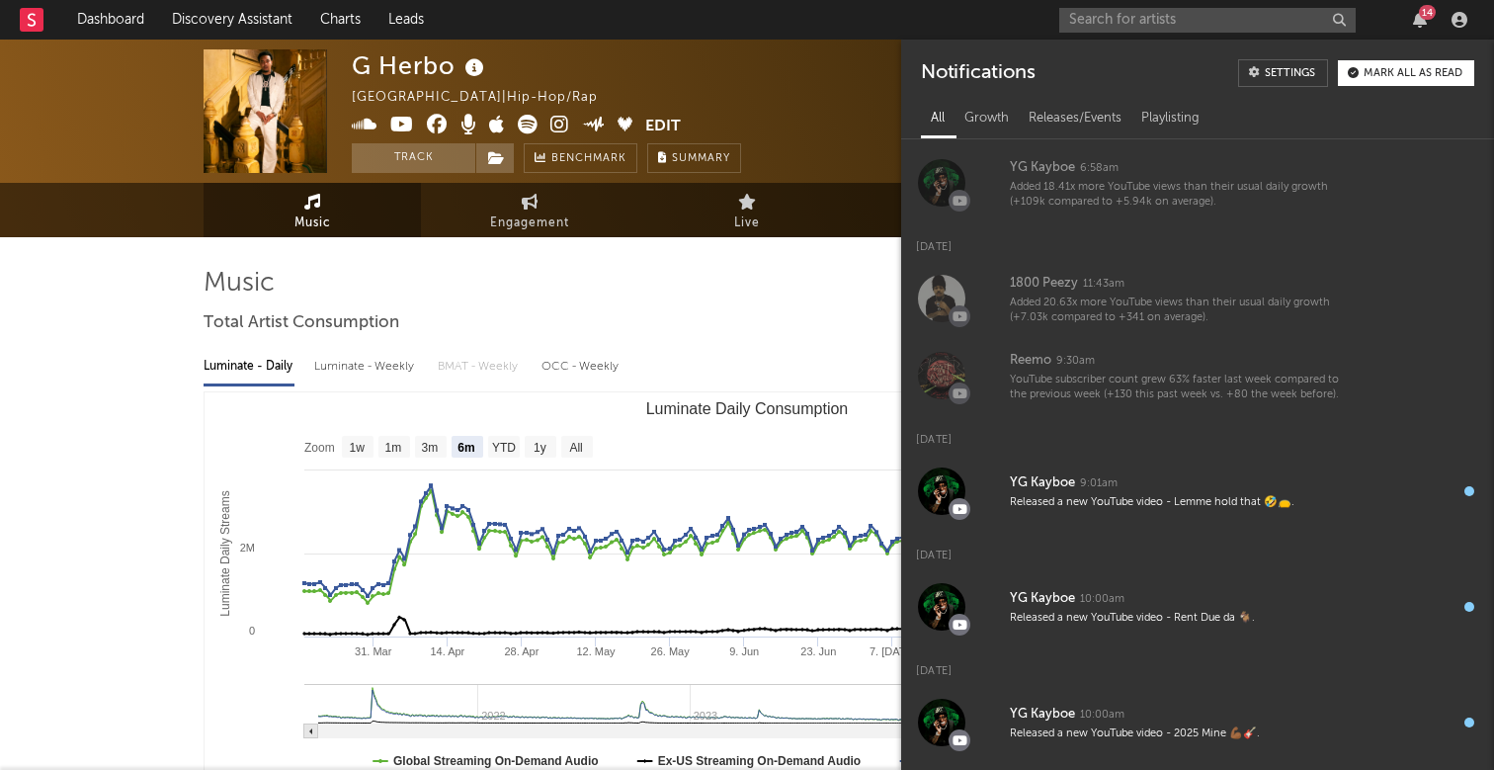
scroll to position [1110, 0]
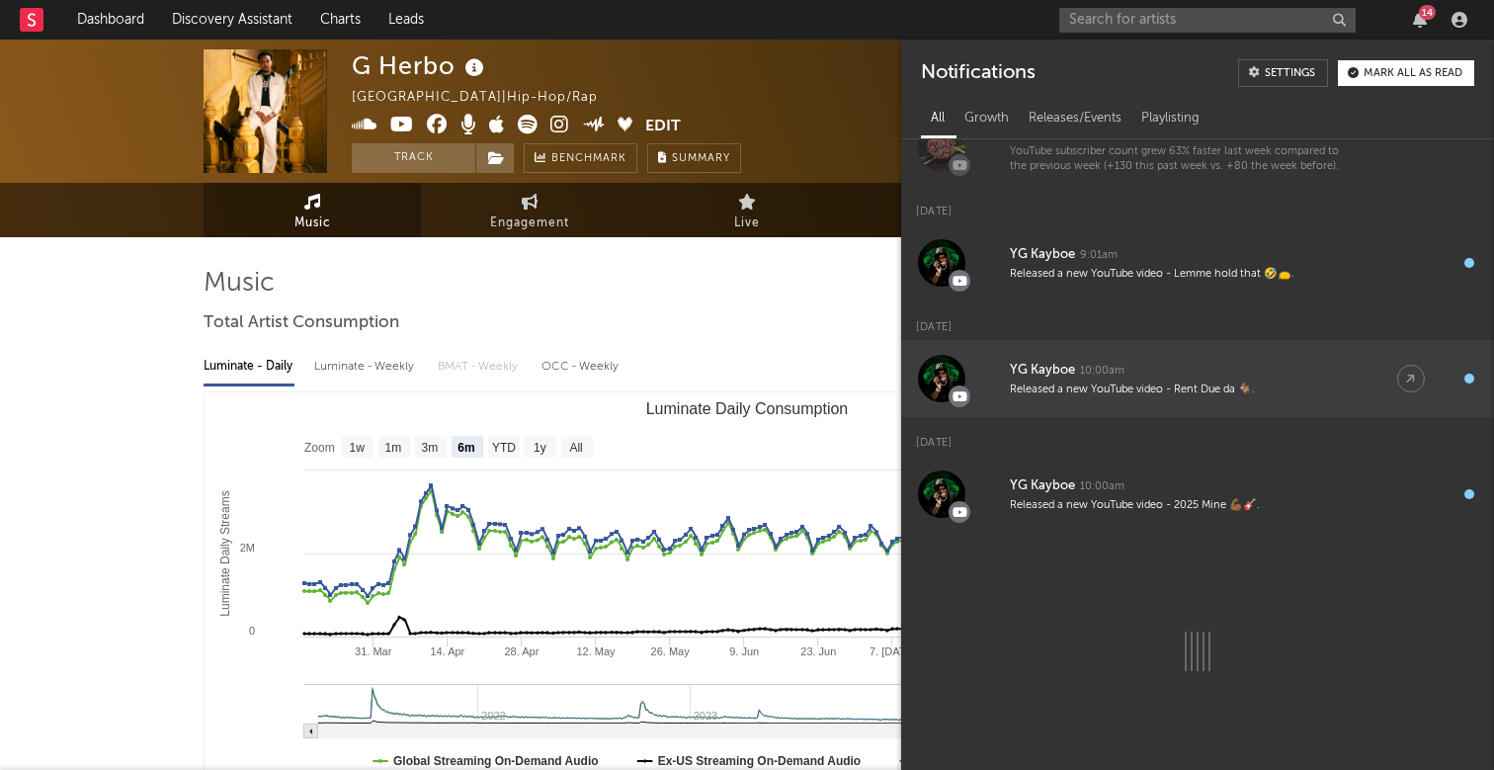
click at [1212, 389] on div "Released a new YouTube video - Rent Due da 🐐." at bounding box center [1184, 389] width 348 height 15
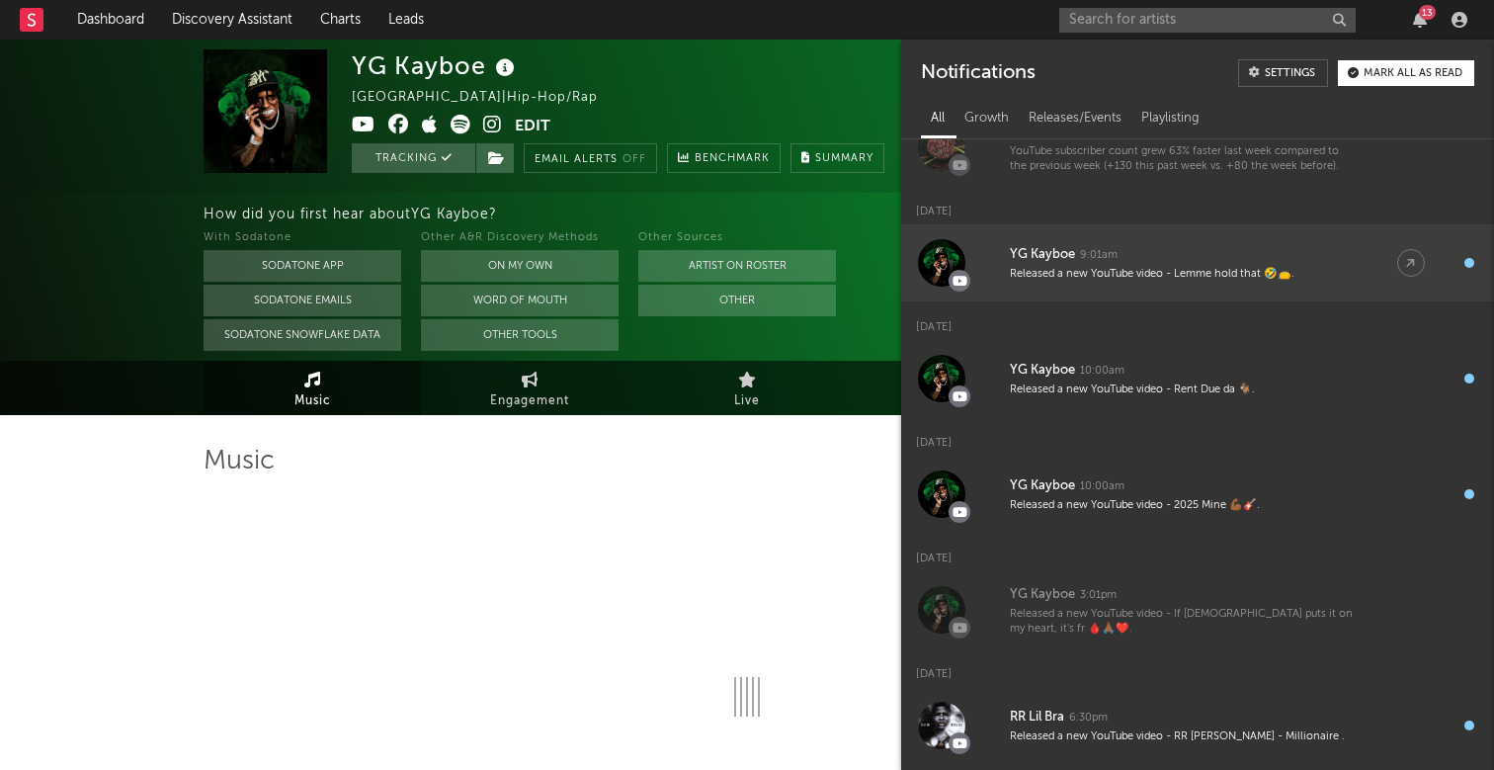
click at [1190, 275] on div "Released a new YouTube video - Lemme hold that 🤣👝." at bounding box center [1184, 274] width 348 height 15
select select "6m"
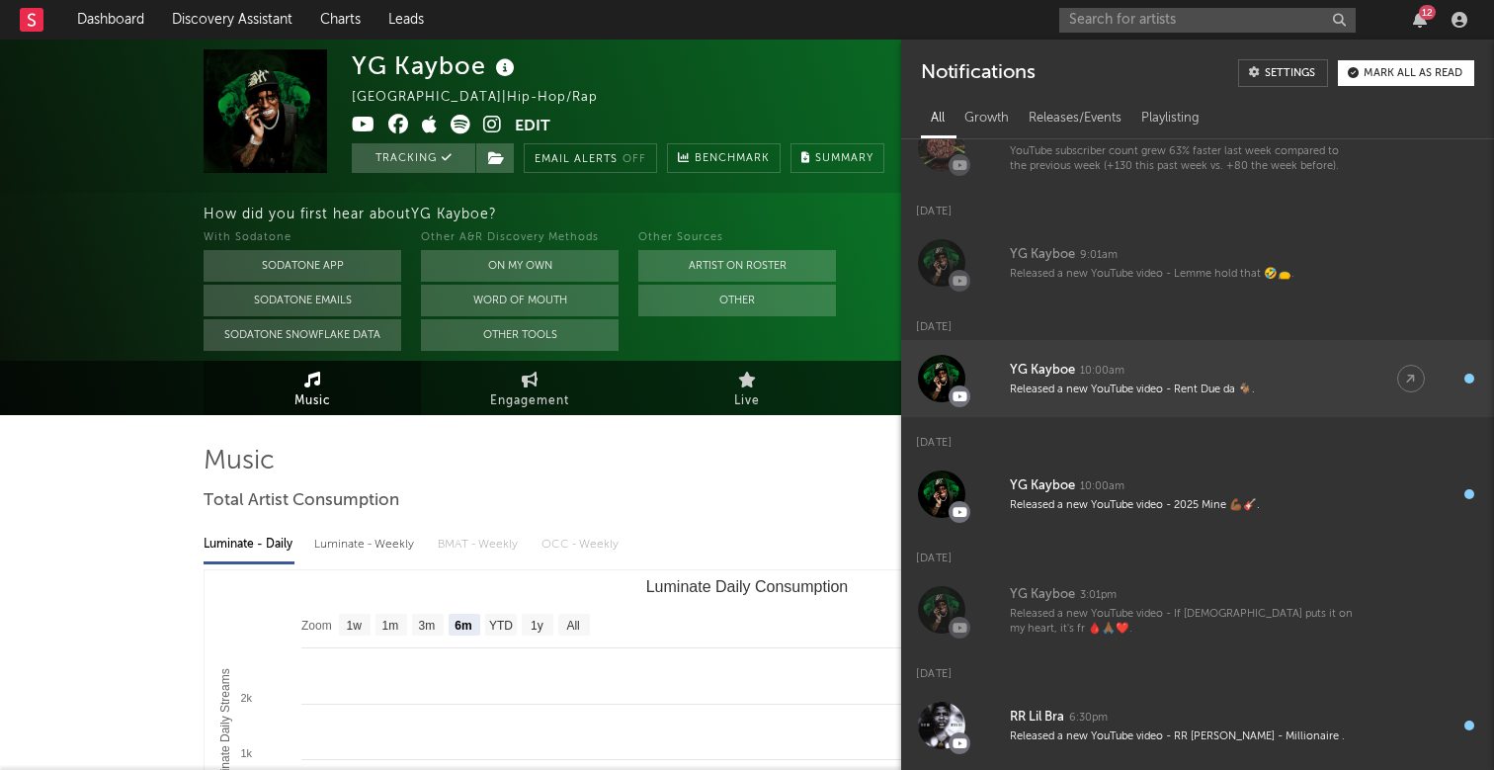
click at [1173, 379] on div "YG Kayboe 10:00am" at bounding box center [1184, 371] width 348 height 24
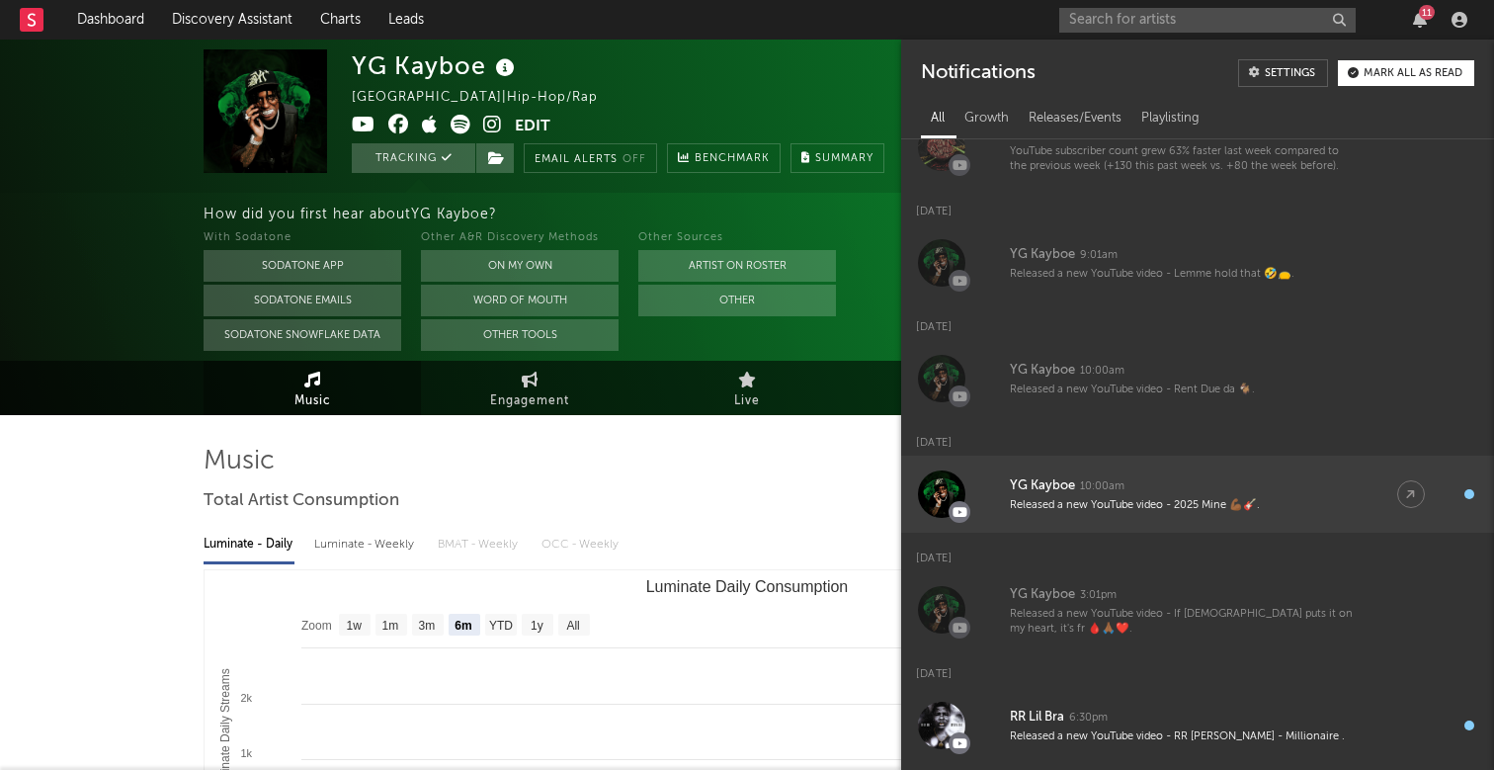
click at [1173, 485] on div "YG Kayboe 10:00am" at bounding box center [1184, 486] width 348 height 24
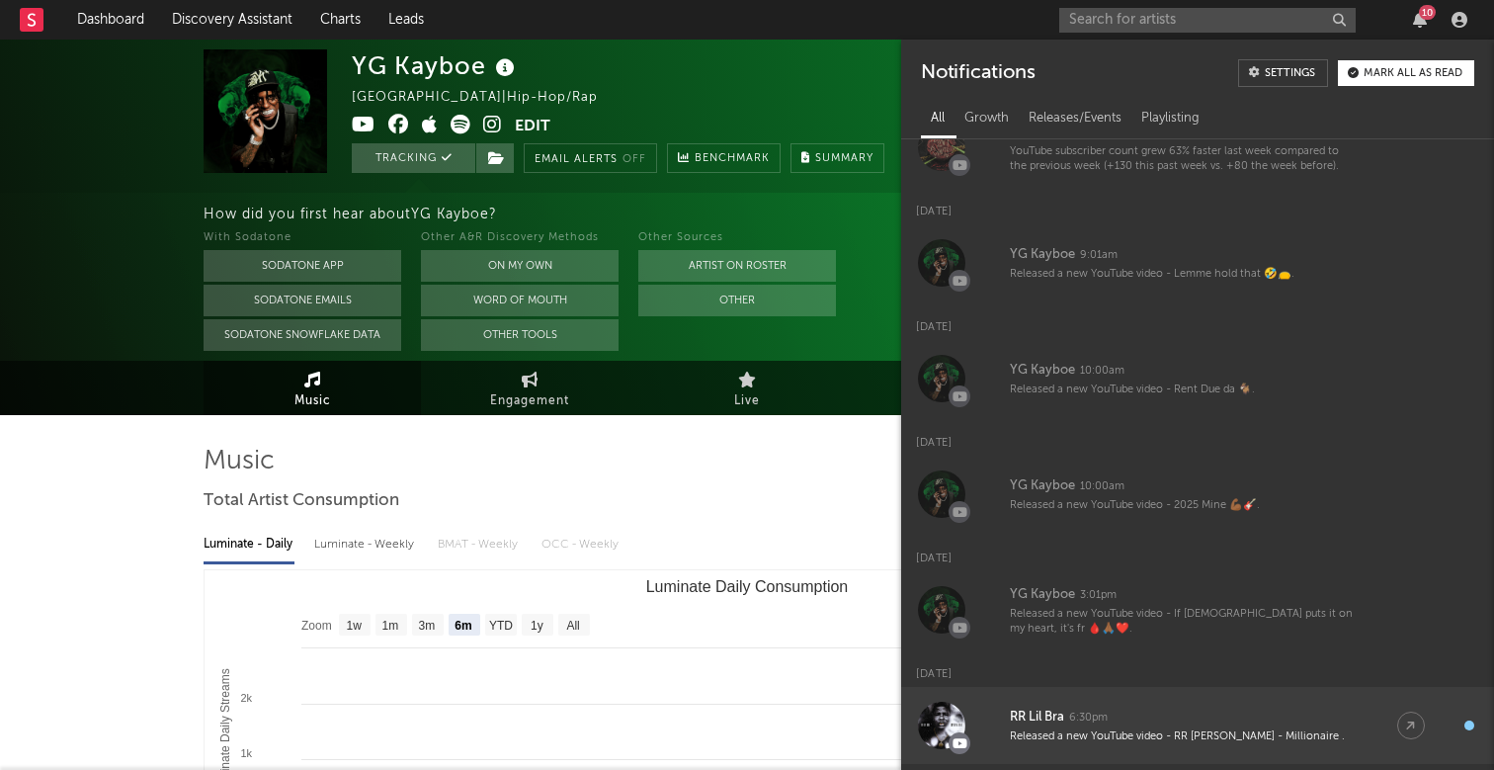
click at [1153, 699] on link "RR Lil Bra 6:30pm Released a new YouTube video - RR [PERSON_NAME] - Millionaire…" at bounding box center [1197, 725] width 593 height 77
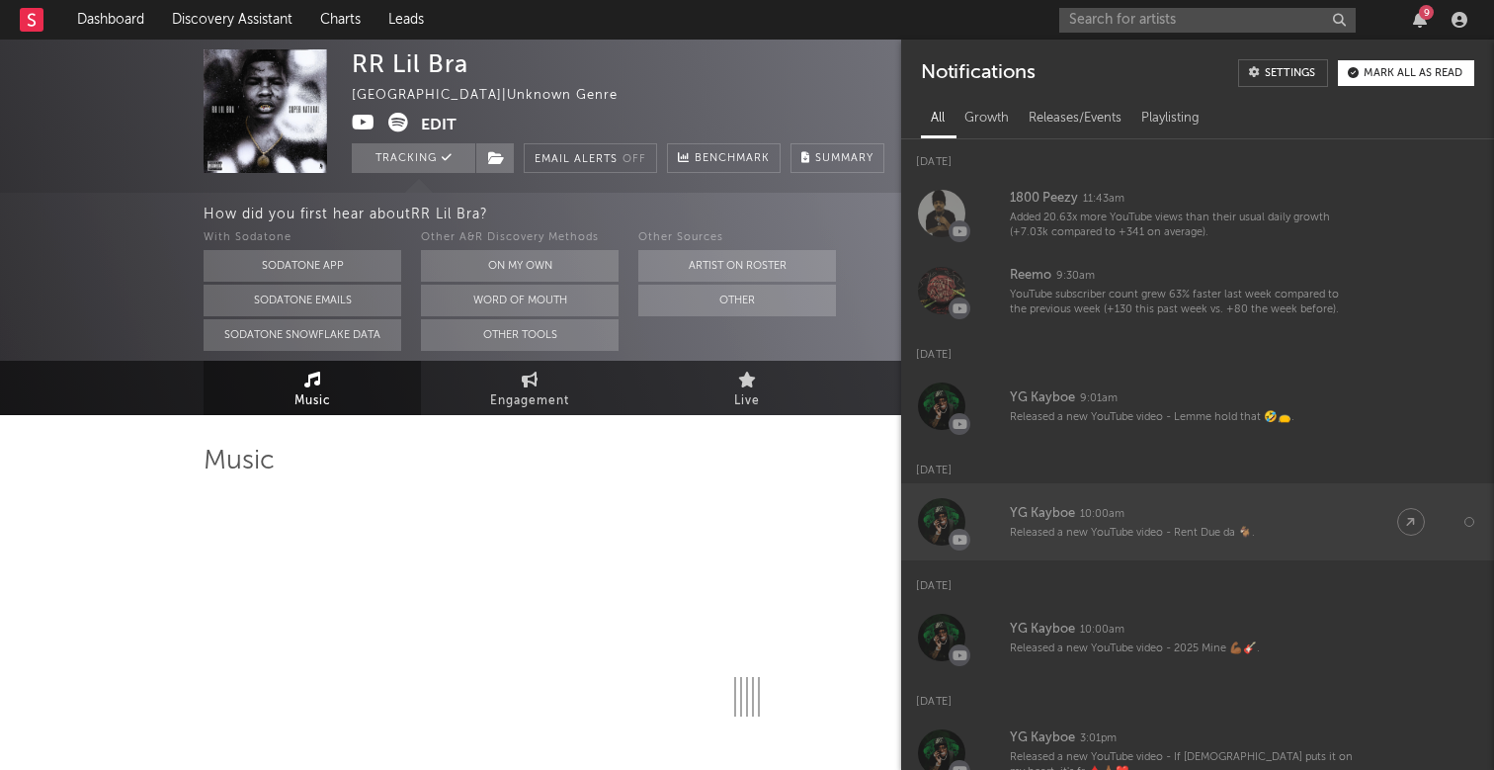
select select "6m"
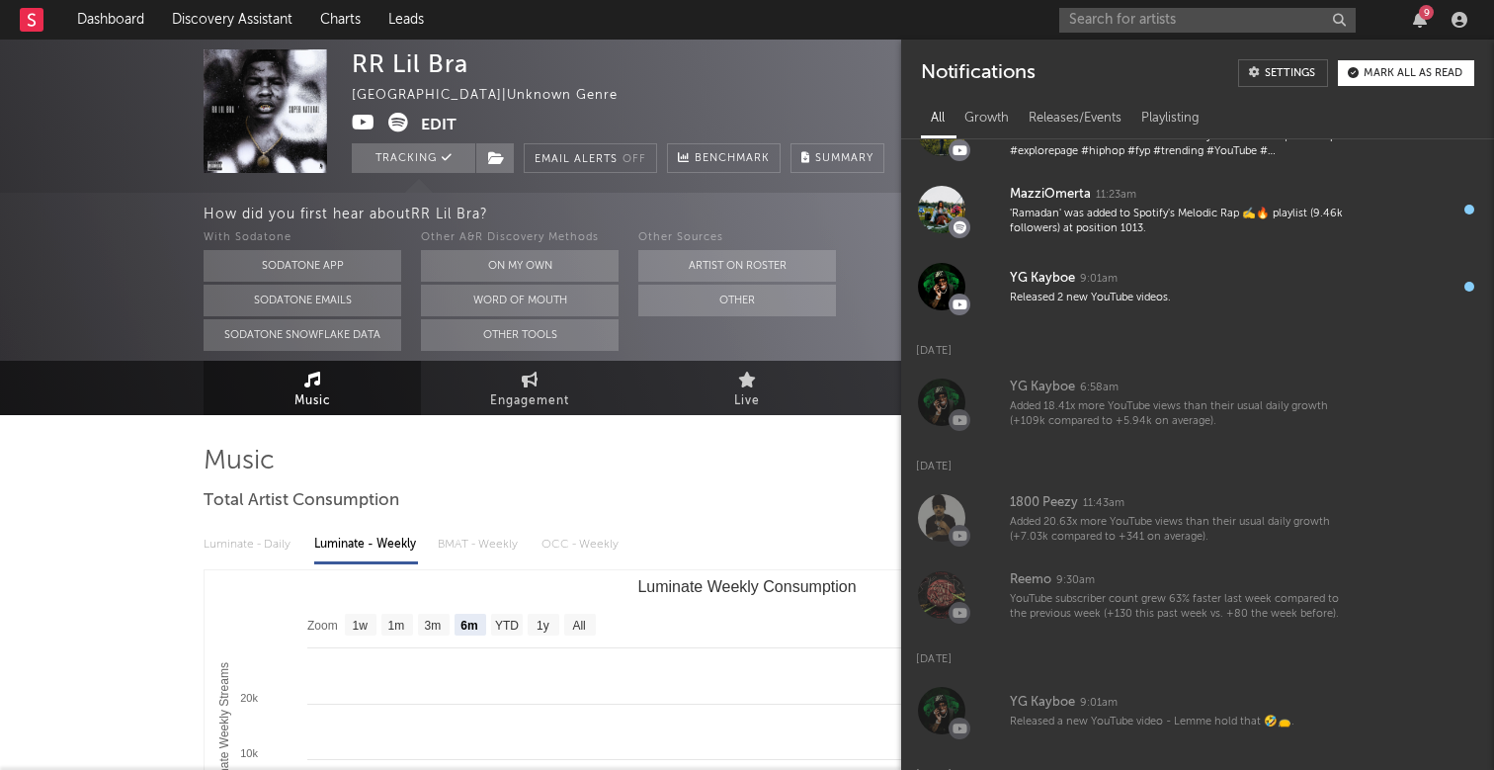
scroll to position [562, 0]
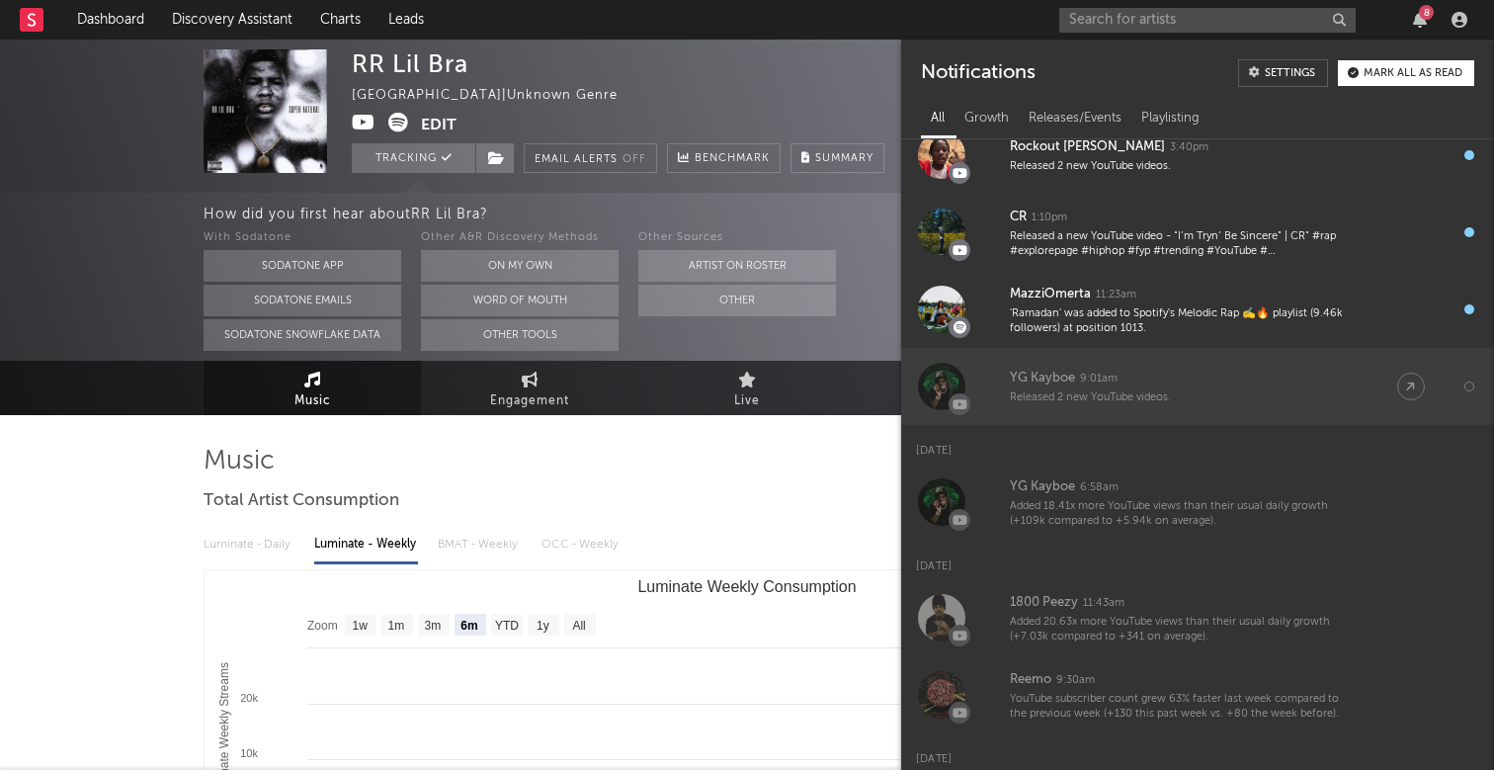
click at [1221, 397] on div "Released 2 new YouTube videos." at bounding box center [1184, 397] width 348 height 15
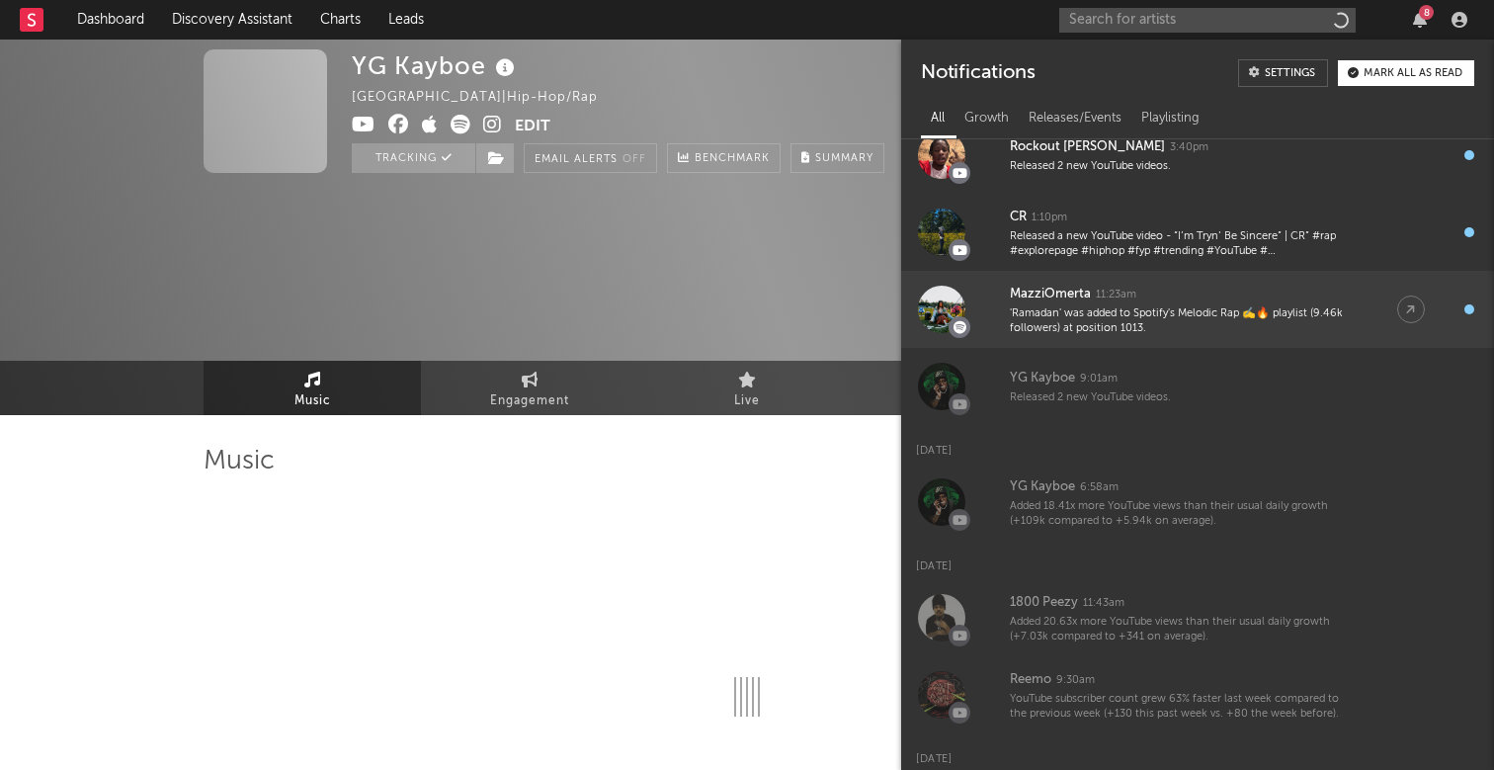
click at [1232, 286] on div "MazziOmerta 11:23am" at bounding box center [1184, 295] width 348 height 24
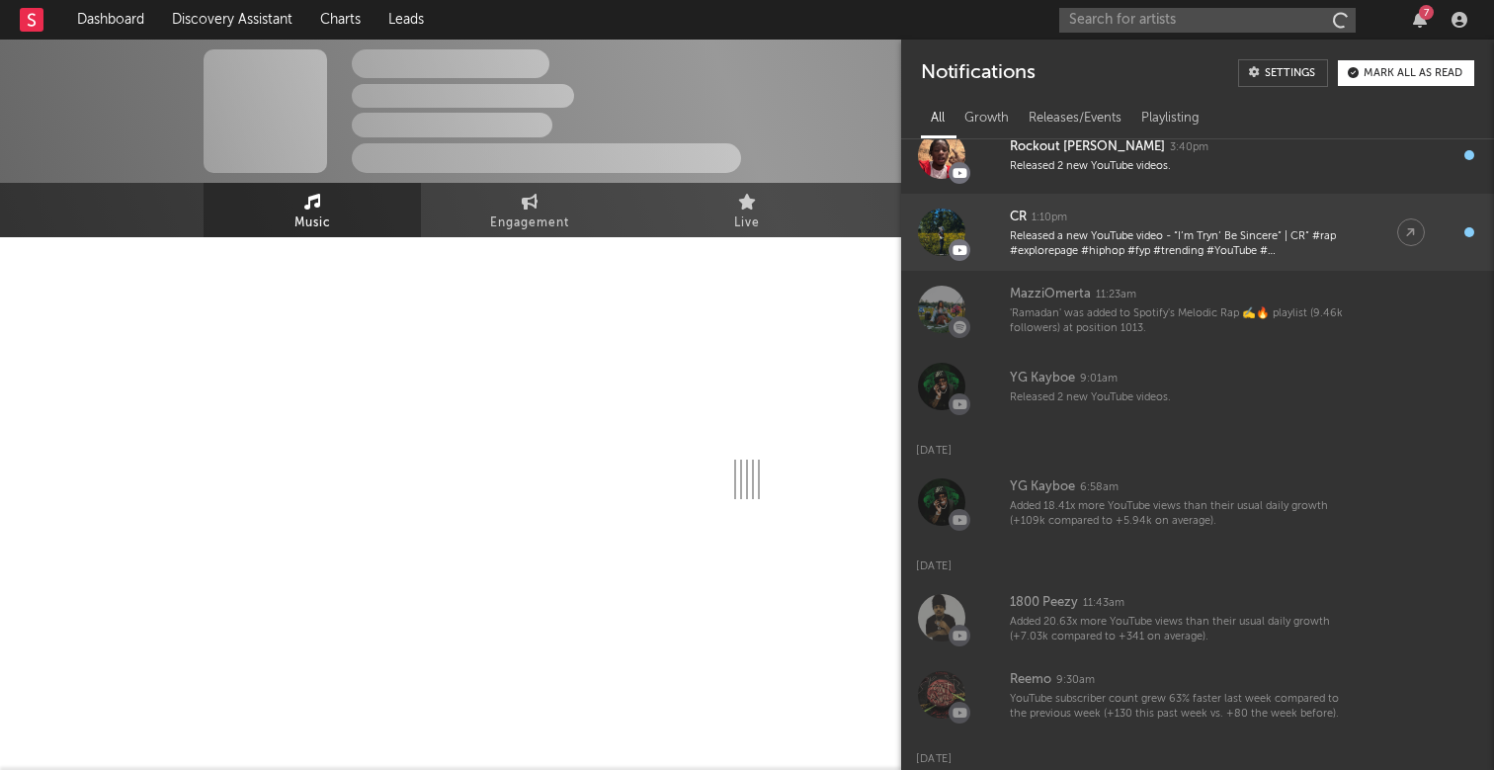
select select "6m"
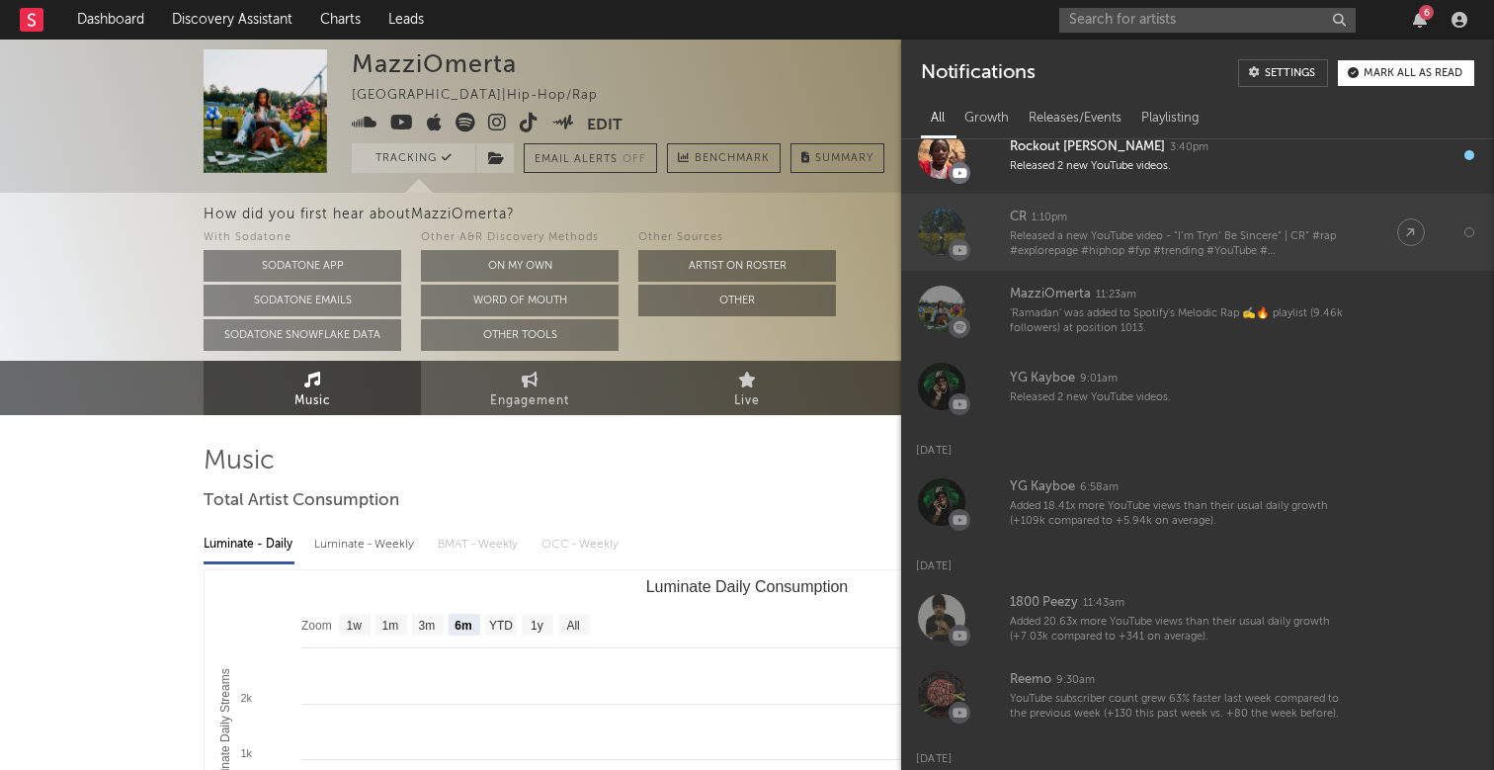
click at [1205, 210] on div "CR 1:10pm" at bounding box center [1184, 218] width 348 height 24
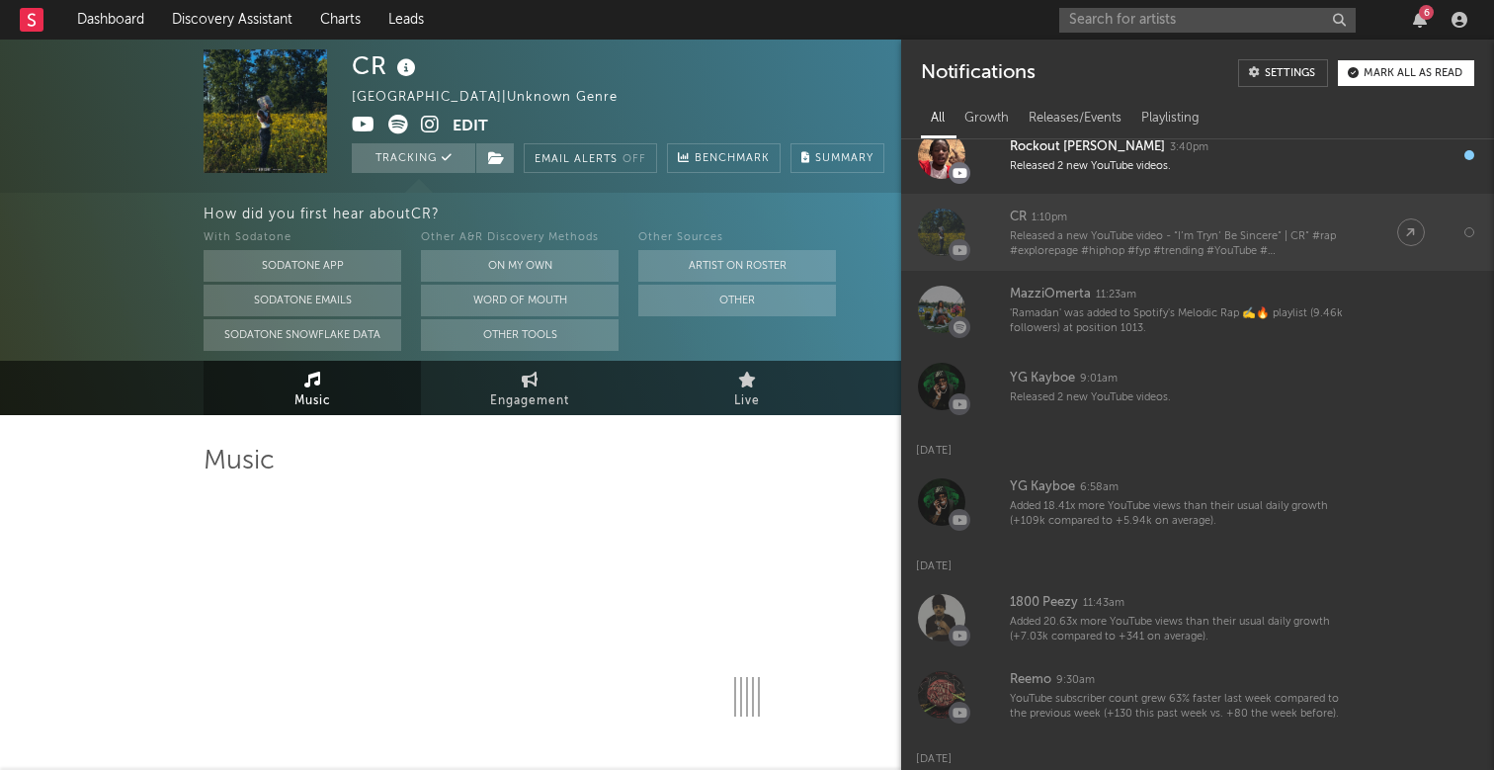
select select "6m"
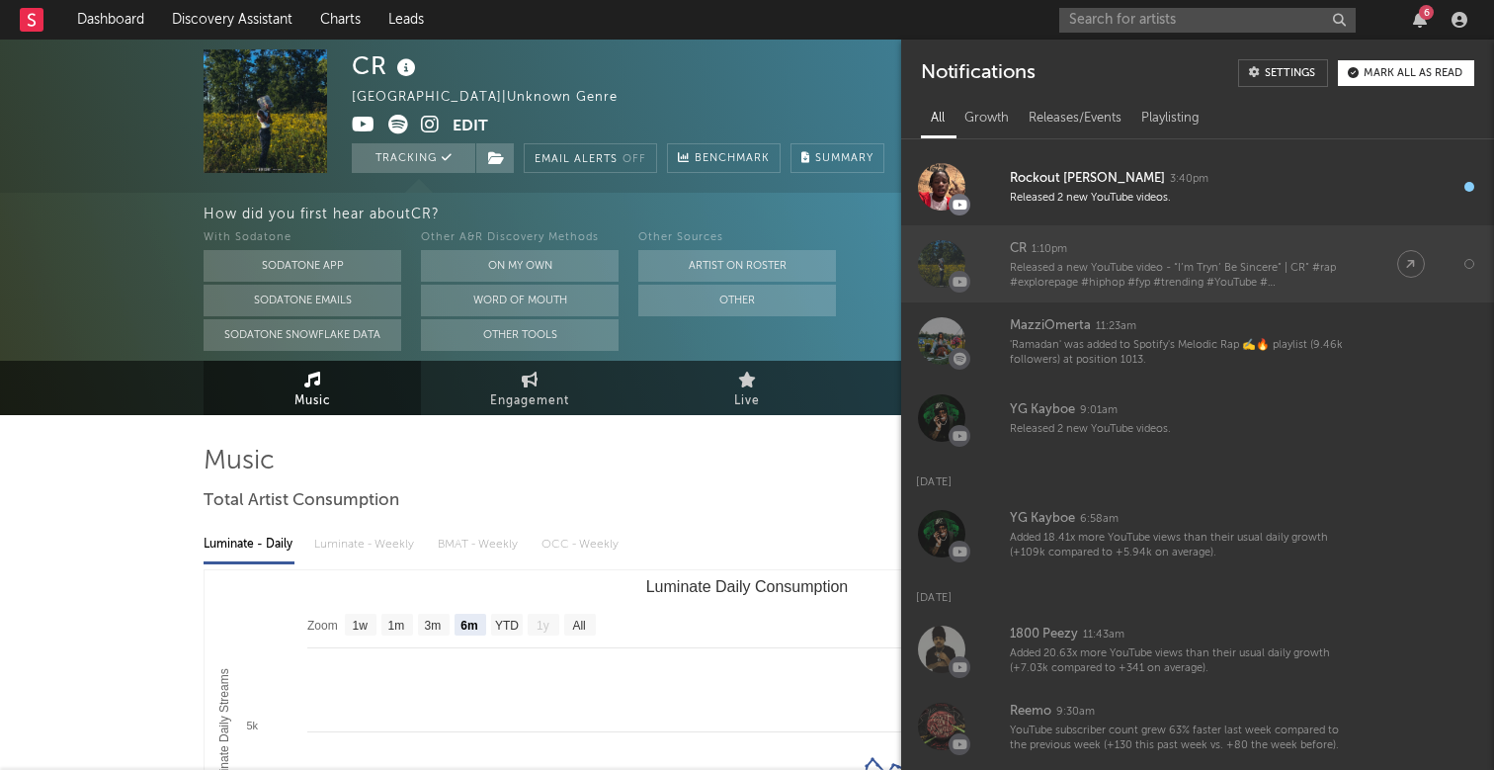
scroll to position [489, 0]
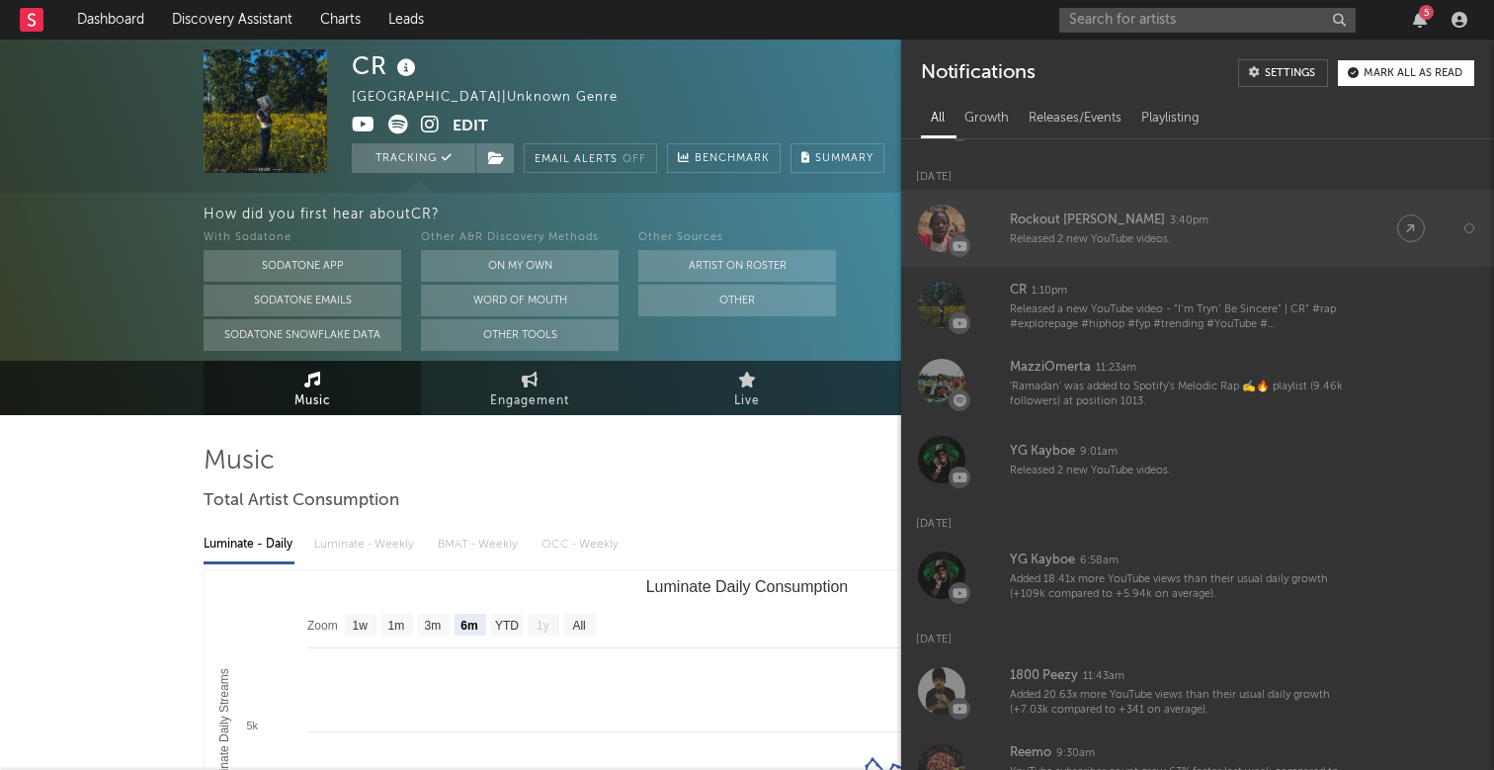
click at [1204, 243] on div "Released 2 new YouTube videos." at bounding box center [1184, 239] width 348 height 15
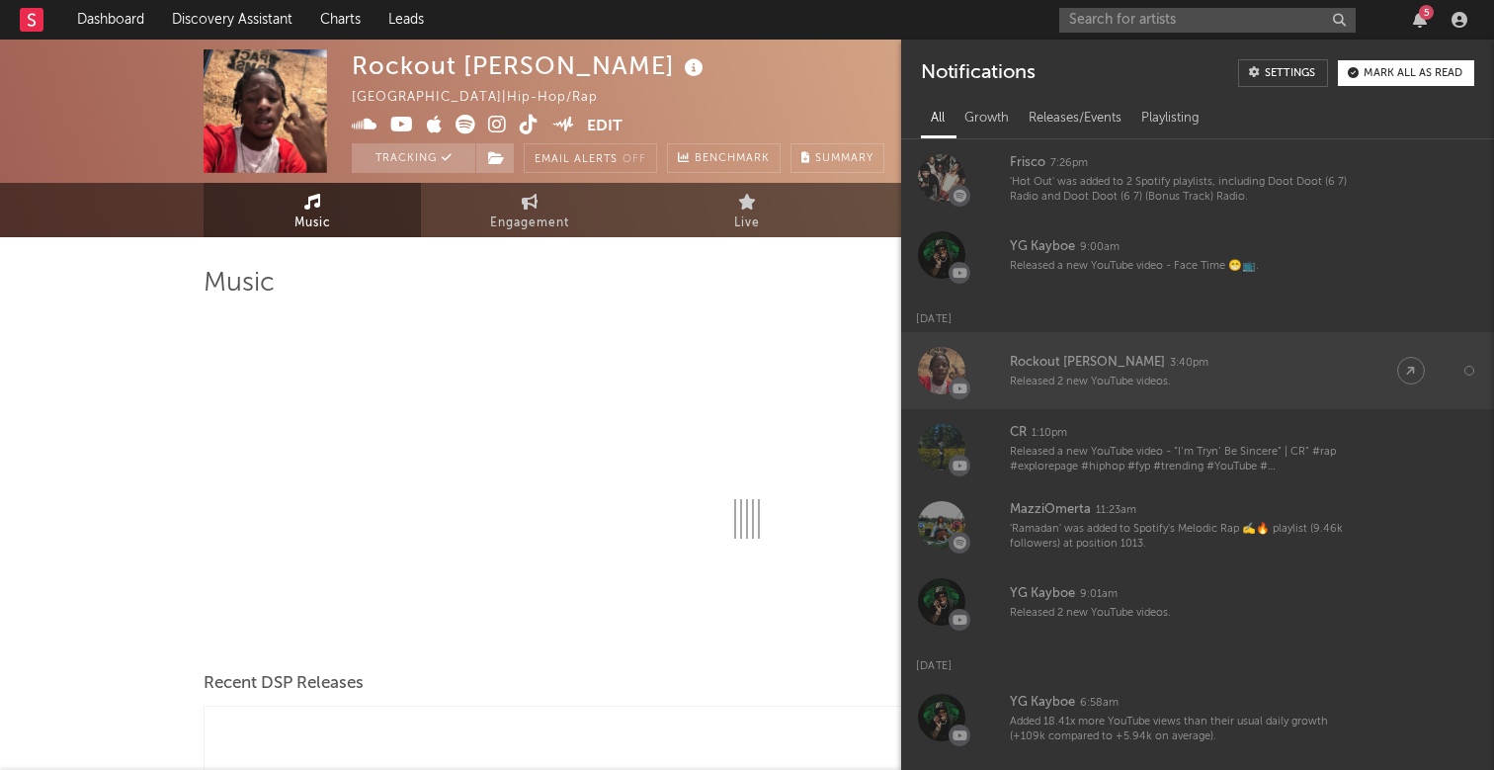
select select "6m"
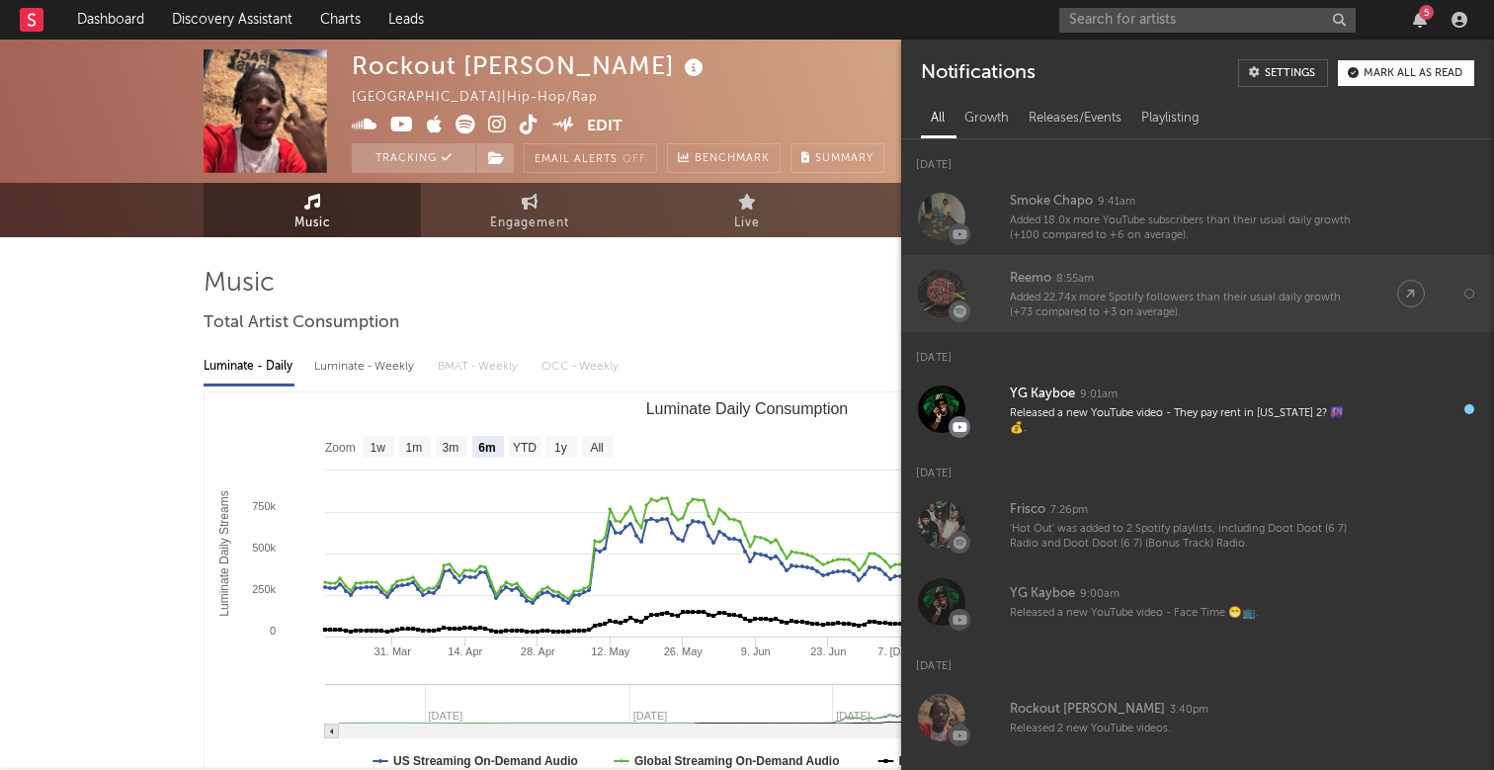
click at [920, 264] on link "Reemo 8:55am Added 22.74x more Spotify followers than their usual daily growth …" at bounding box center [1197, 293] width 593 height 77
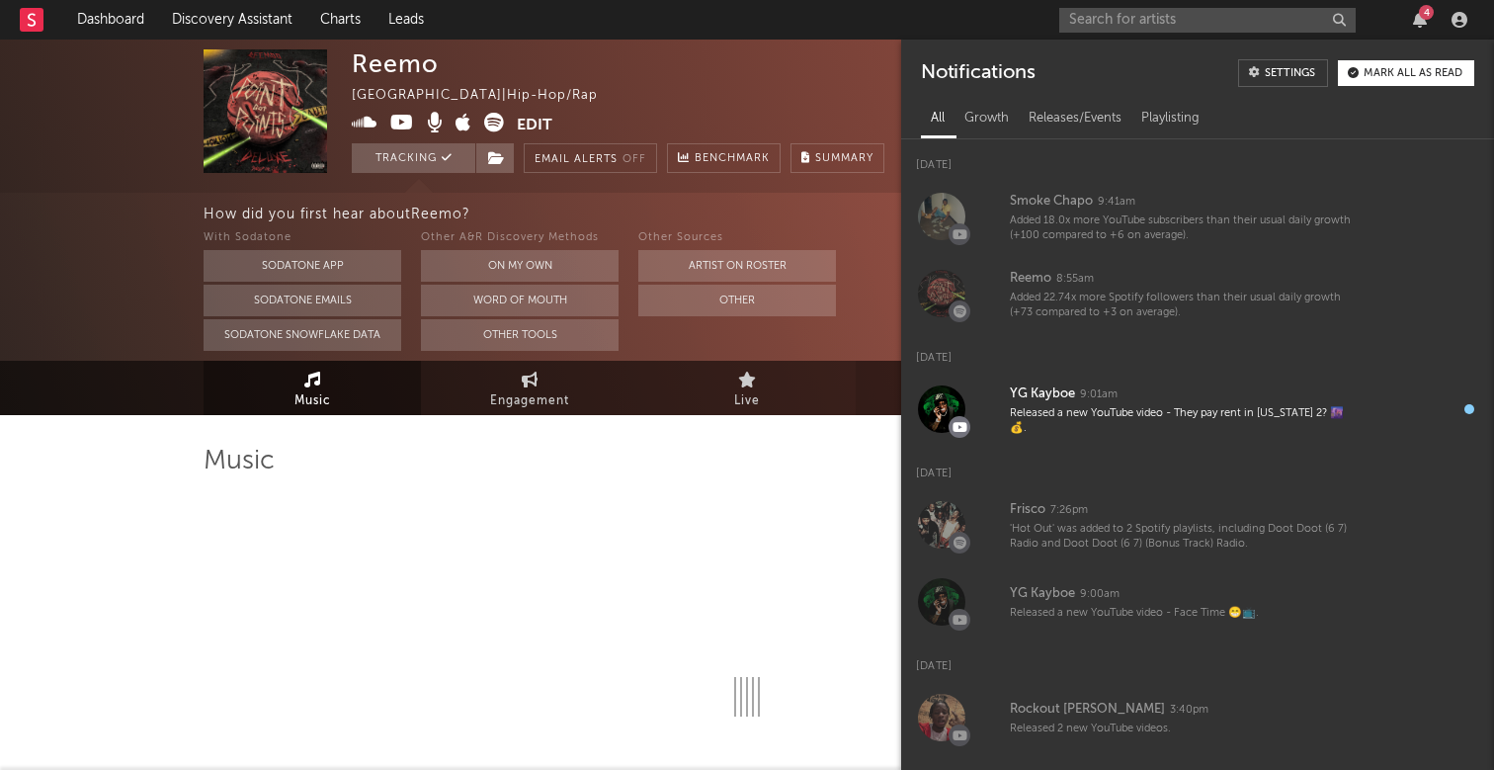
select select "6m"
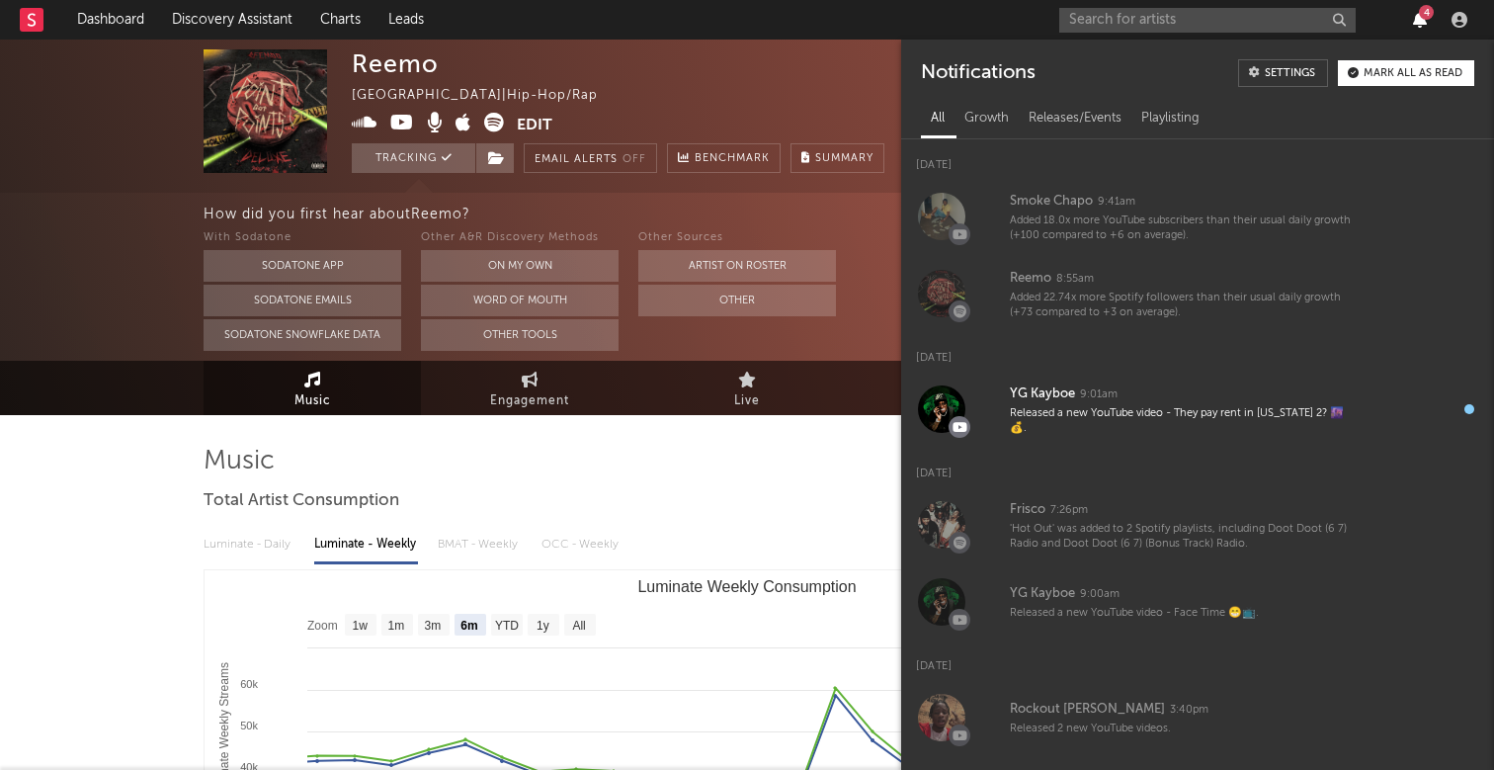
click at [1418, 27] on icon "button" at bounding box center [1420, 20] width 14 height 16
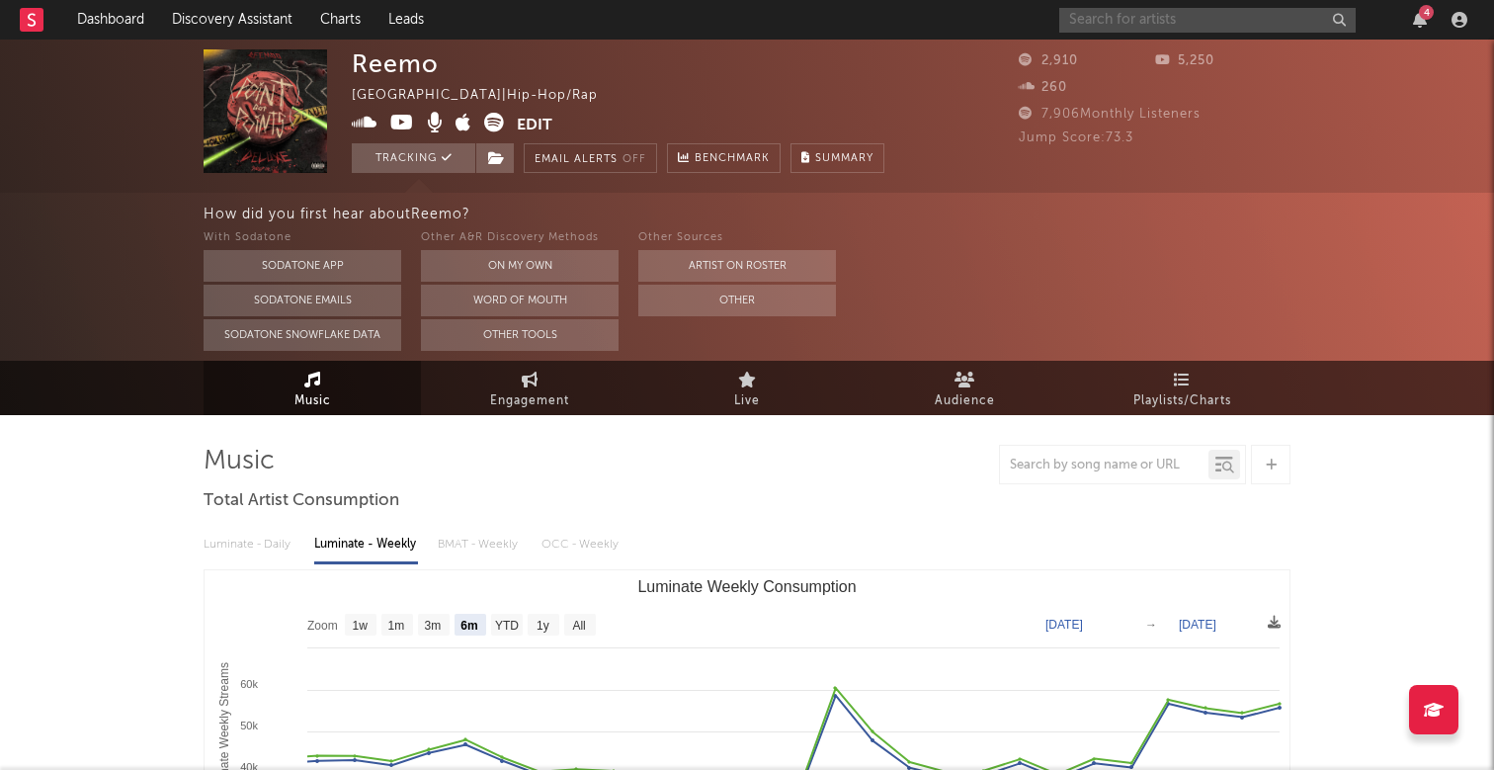
click at [1150, 15] on input "text" at bounding box center [1207, 20] width 296 height 25
click at [1425, 15] on div "4" at bounding box center [1426, 12] width 15 height 15
click at [851, 207] on div "How did you first hear about [PERSON_NAME] ?" at bounding box center [849, 215] width 1290 height 24
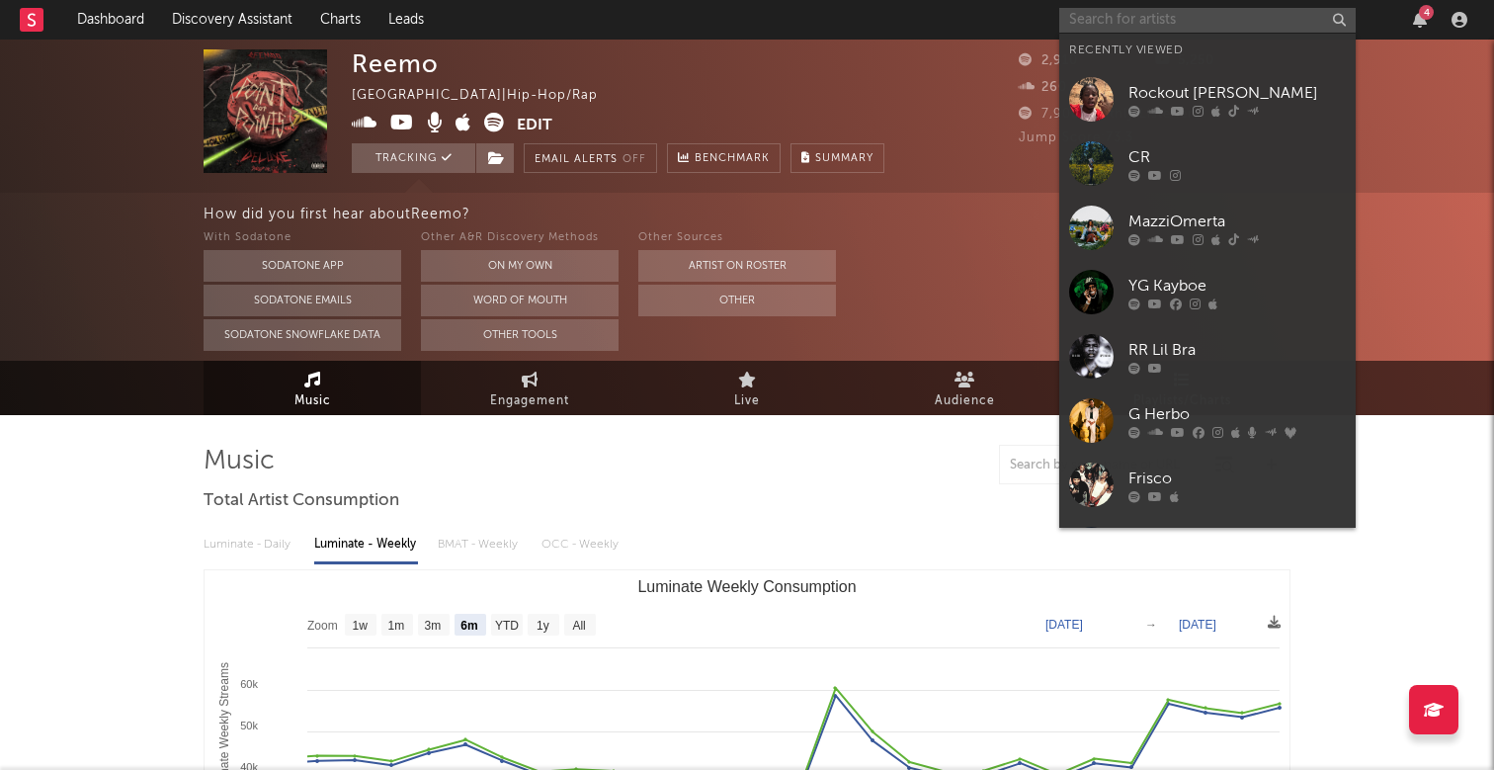
click at [1153, 22] on input "text" at bounding box center [1207, 20] width 296 height 25
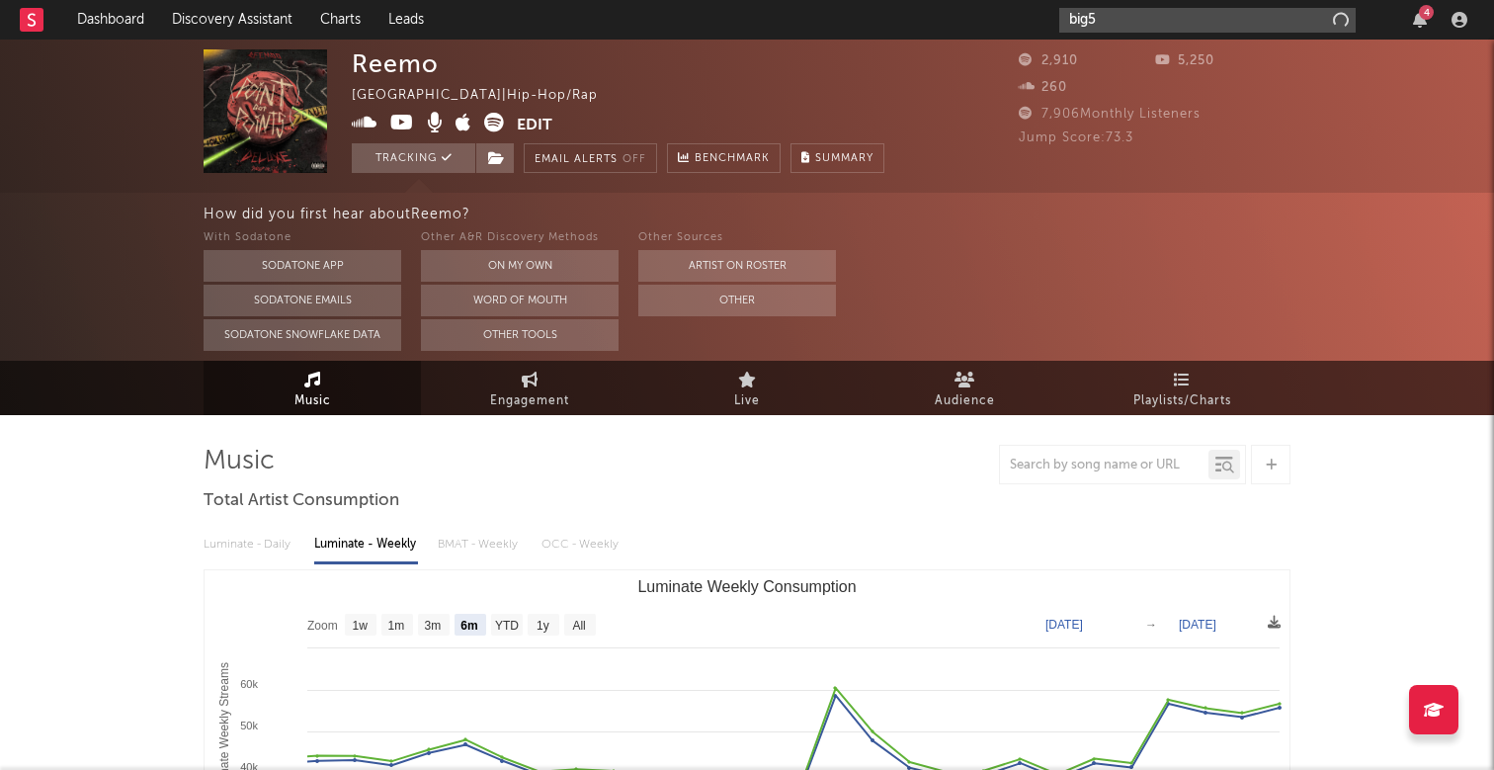
type input "big5"
click at [1343, 20] on button "button" at bounding box center [1338, 20] width 16 height 19
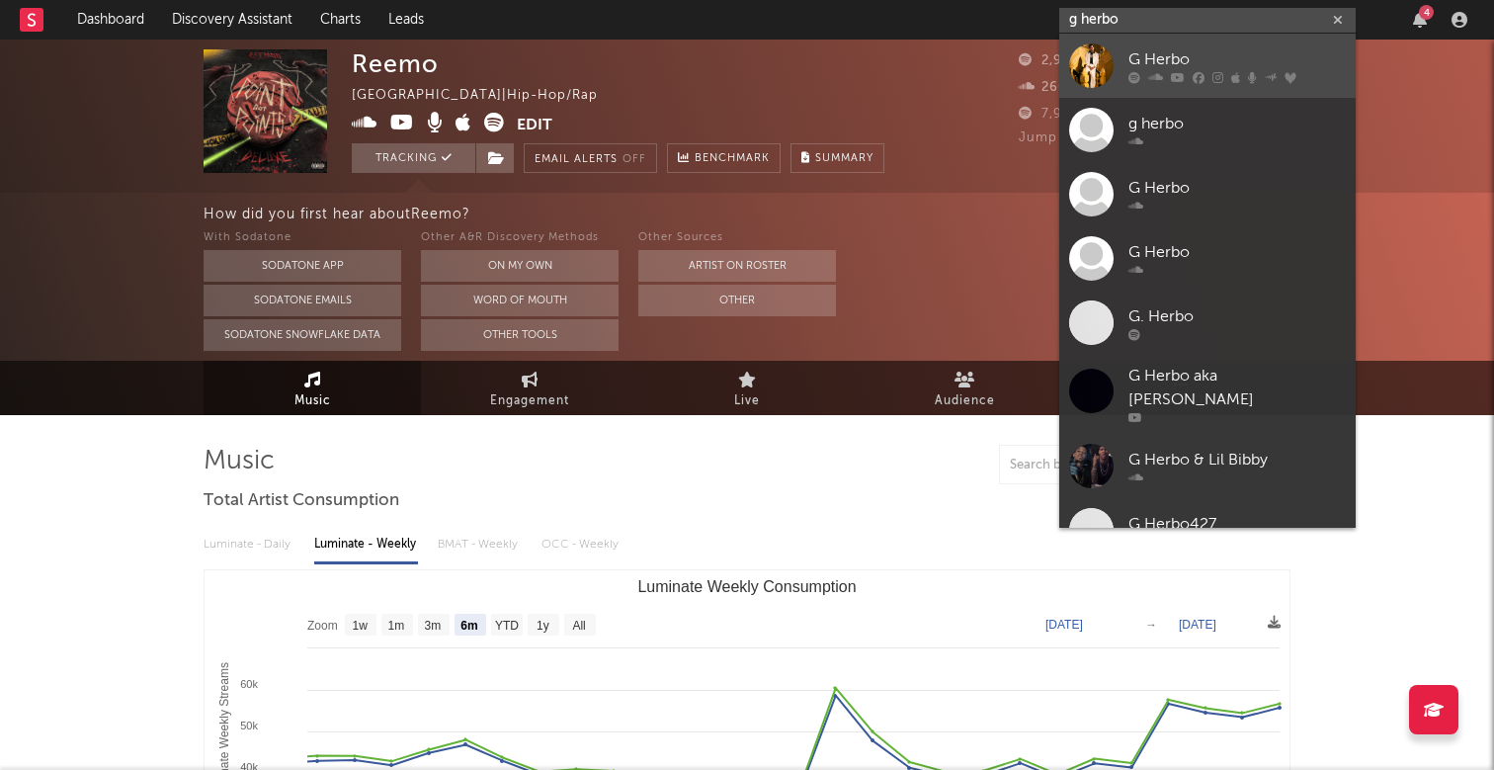
type input "g herbo"
click at [1294, 52] on div "G Herbo" at bounding box center [1236, 59] width 217 height 24
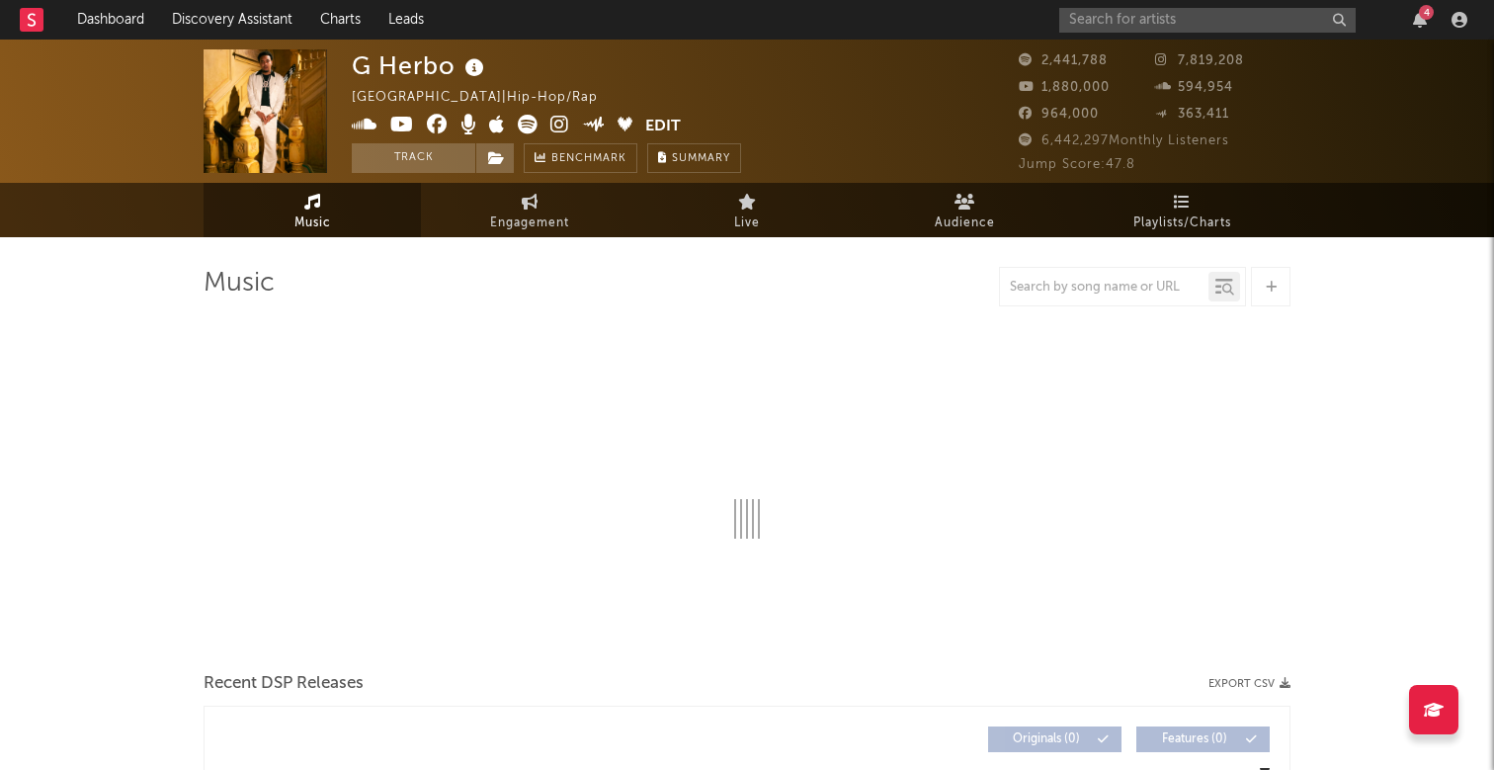
select select "6m"
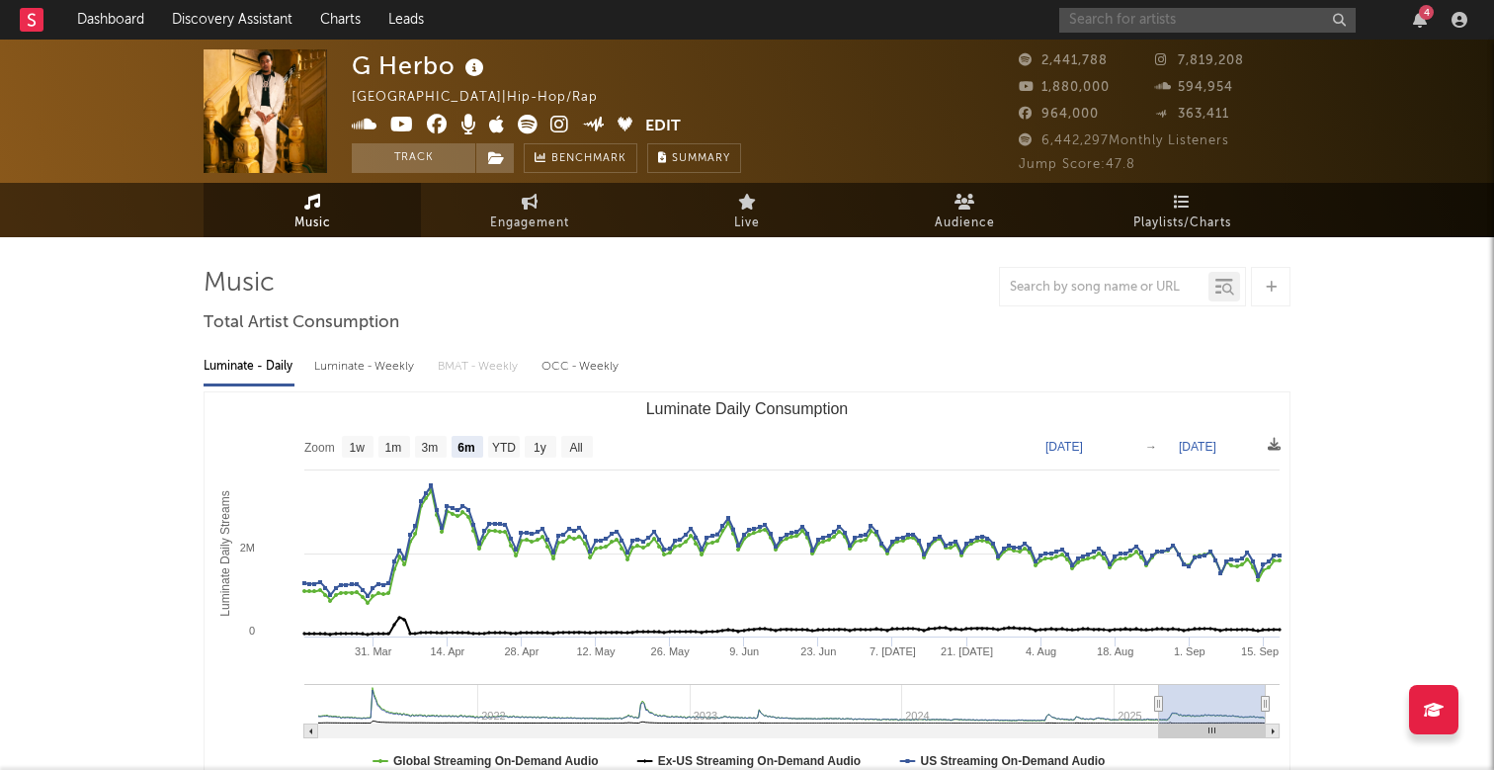
click at [1094, 28] on input "text" at bounding box center [1207, 20] width 296 height 25
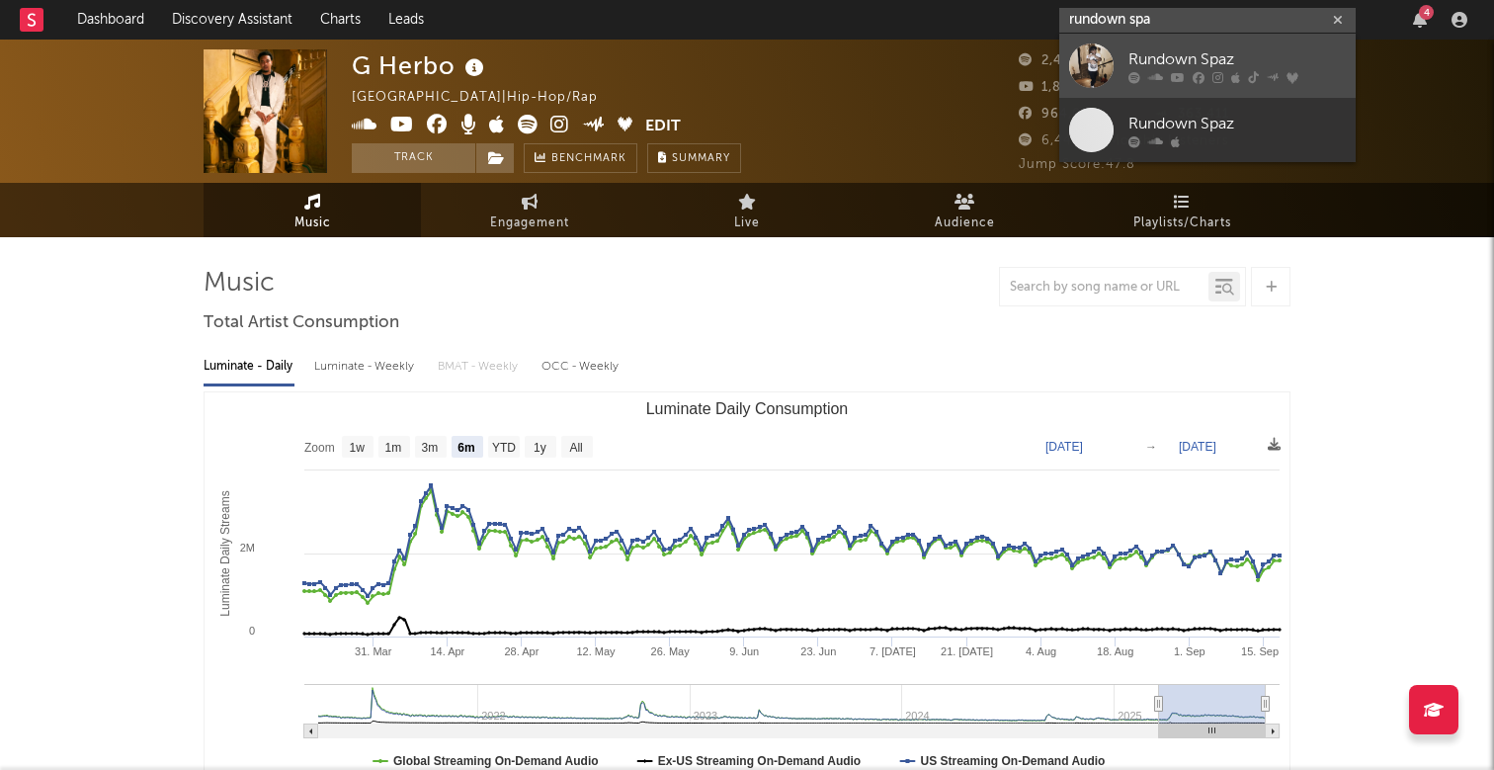
type input "rundown spa"
click at [1189, 46] on link "Rundown Spaz" at bounding box center [1207, 66] width 296 height 64
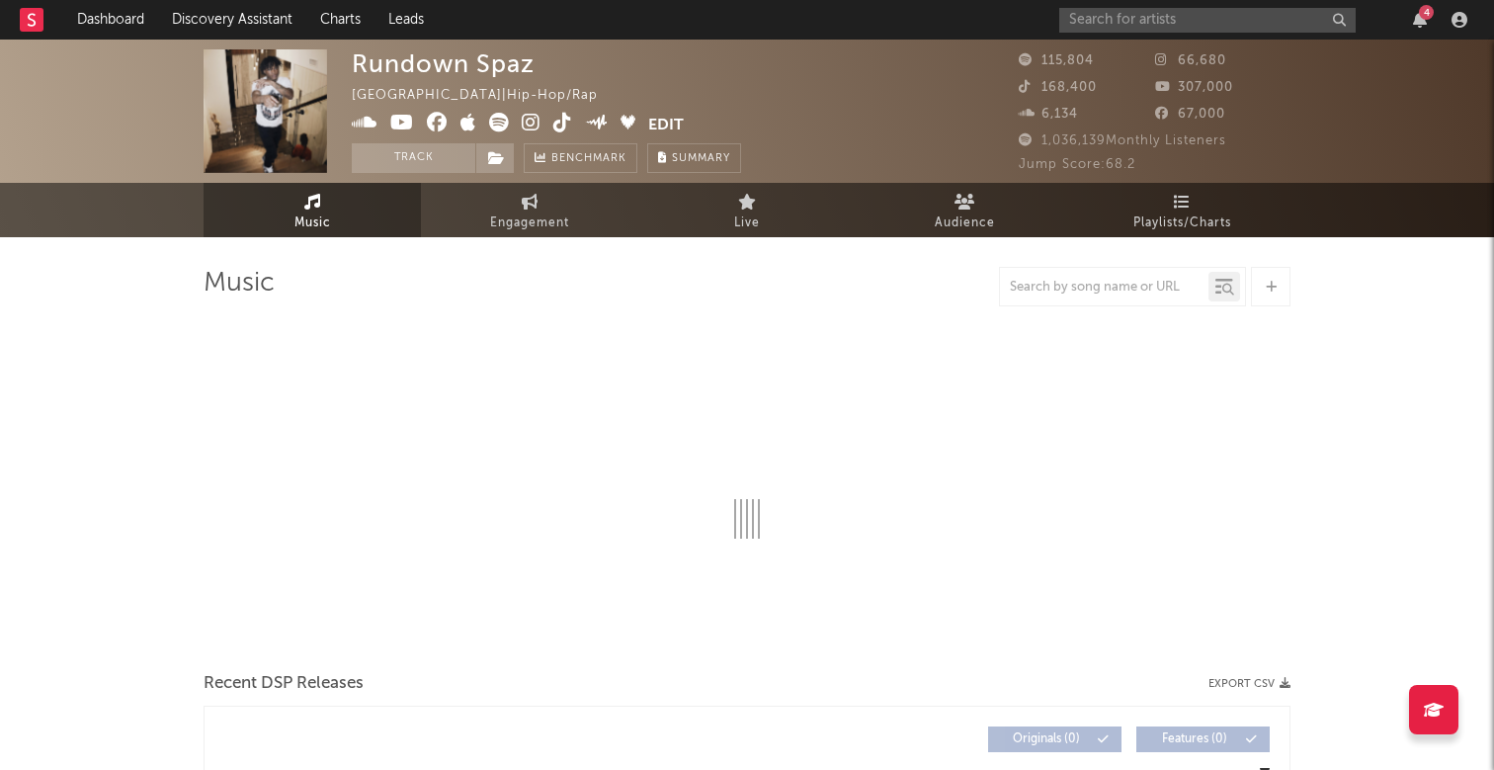
select select "6m"
